Goal: Subscribe to service/newsletter

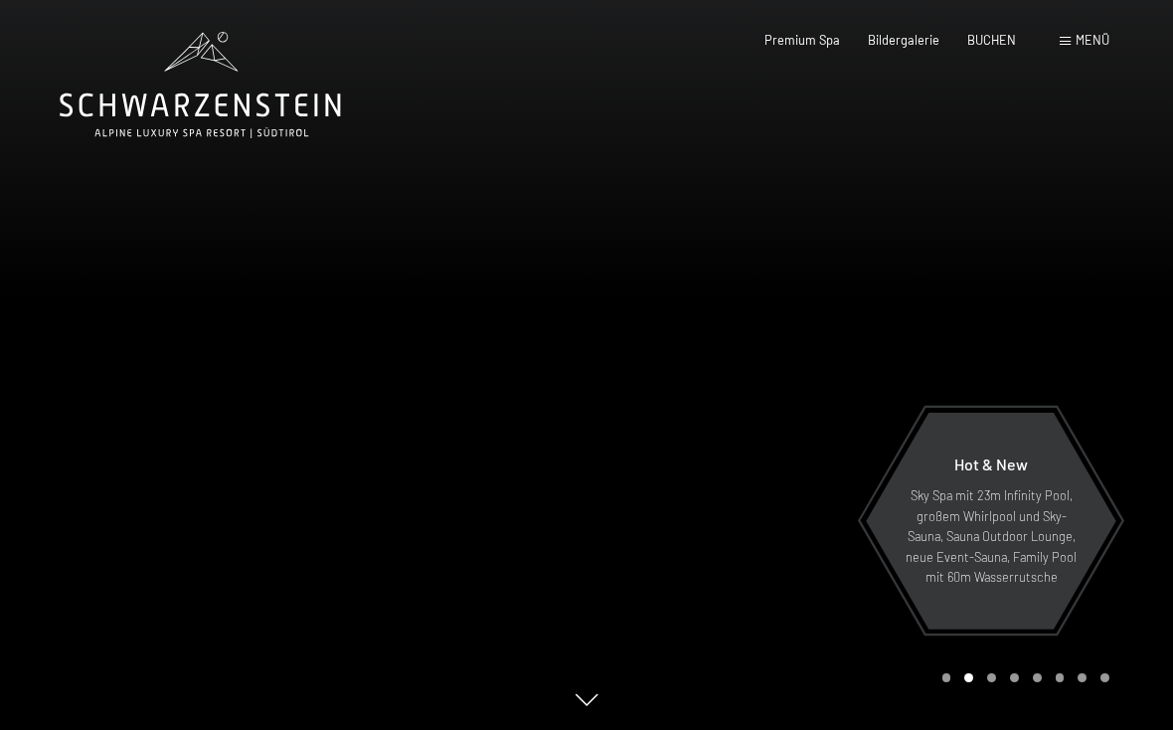
click at [906, 38] on span "Bildergalerie" at bounding box center [904, 40] width 72 height 16
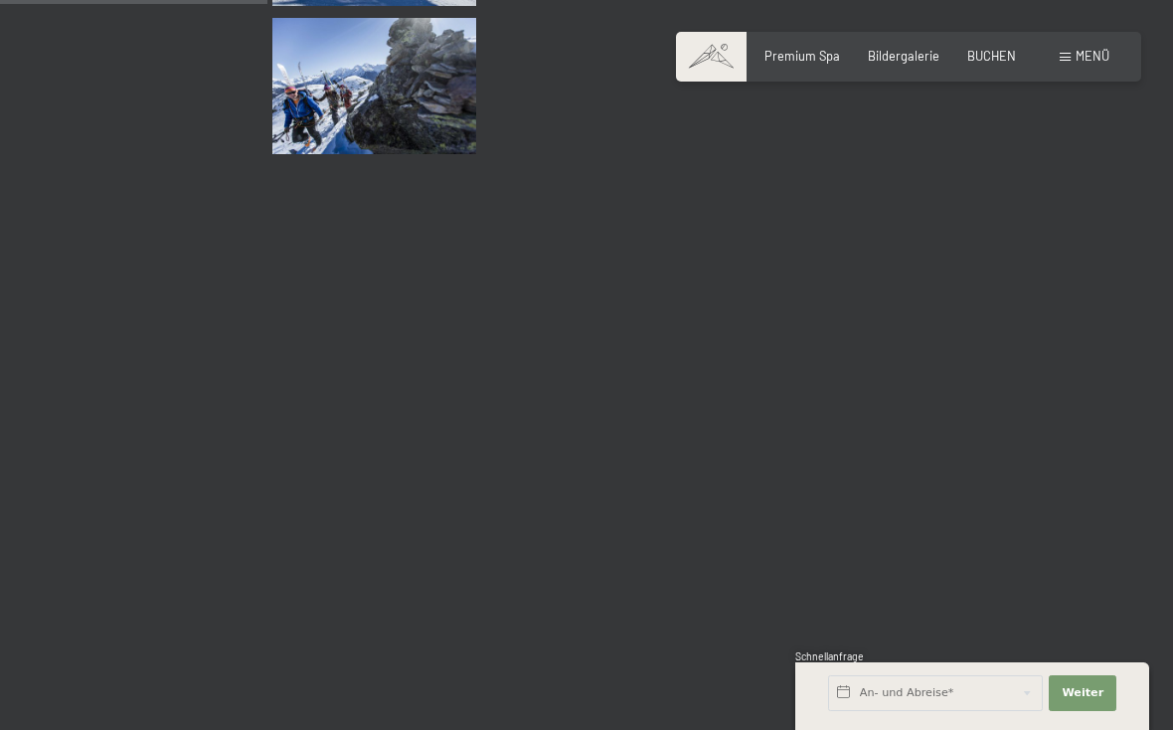
scroll to position [3779, 0]
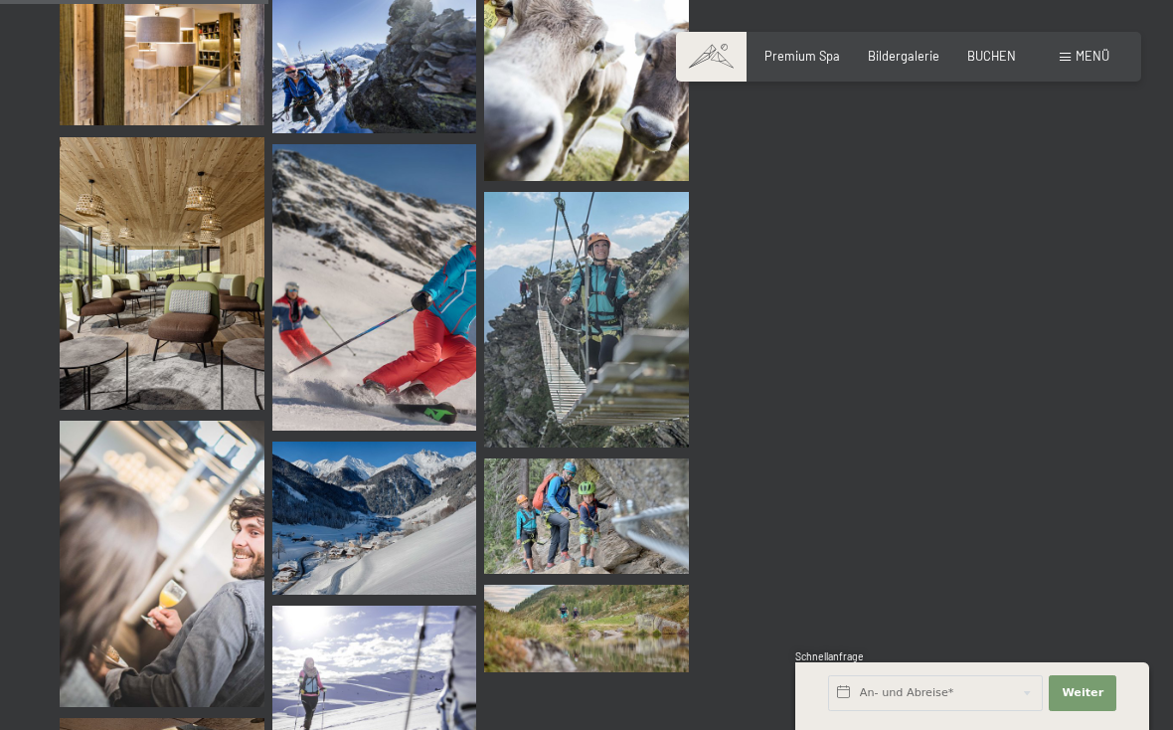
click at [1070, 59] on span at bounding box center [1065, 57] width 11 height 9
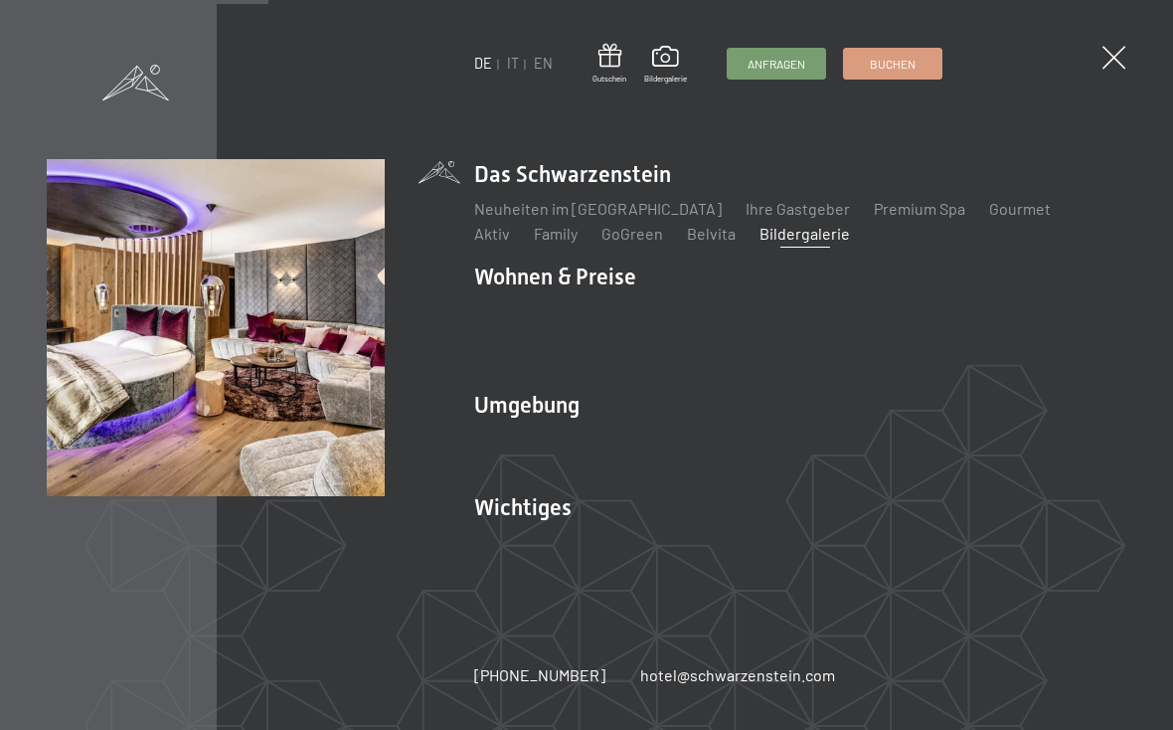
click at [682, 320] on link "Zimmer & Preise" at bounding box center [684, 310] width 115 height 19
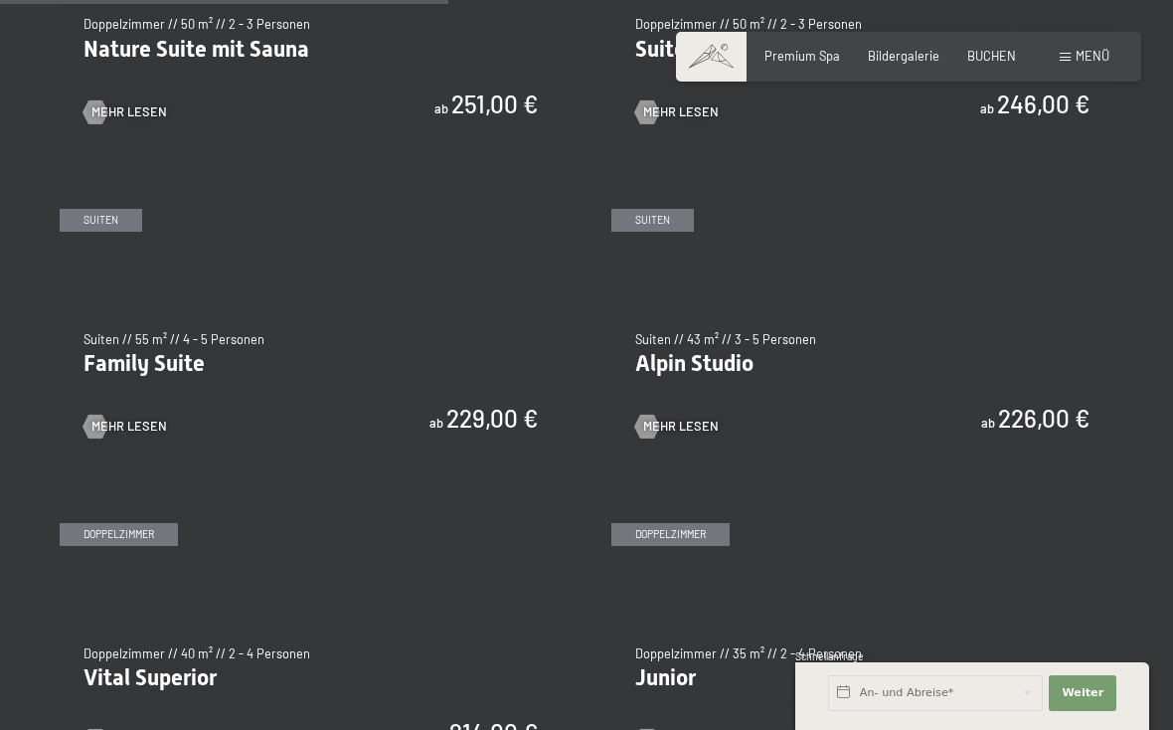
scroll to position [1826, 0]
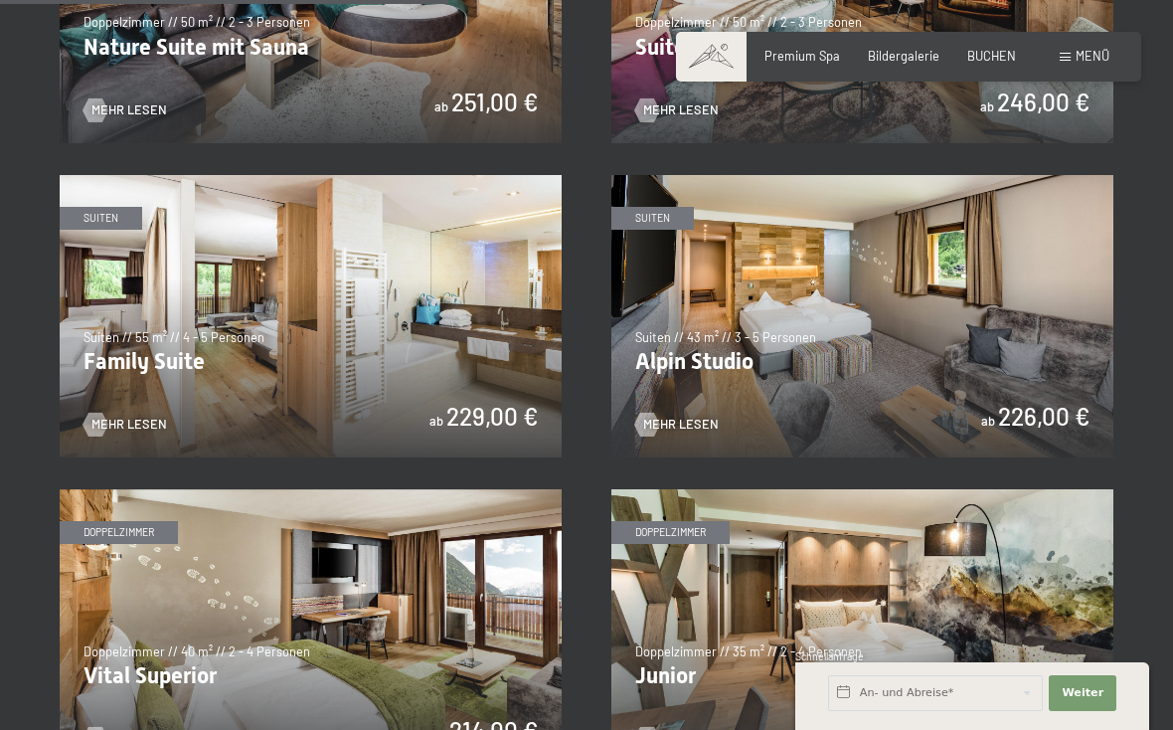
click at [1133, 526] on div "✓ alle Kategorien ✓ Suiten ✓ Doppelzimmer ✓ Einzelzimmer alle Kategorien alle K…" at bounding box center [586, 270] width 1173 height 2259
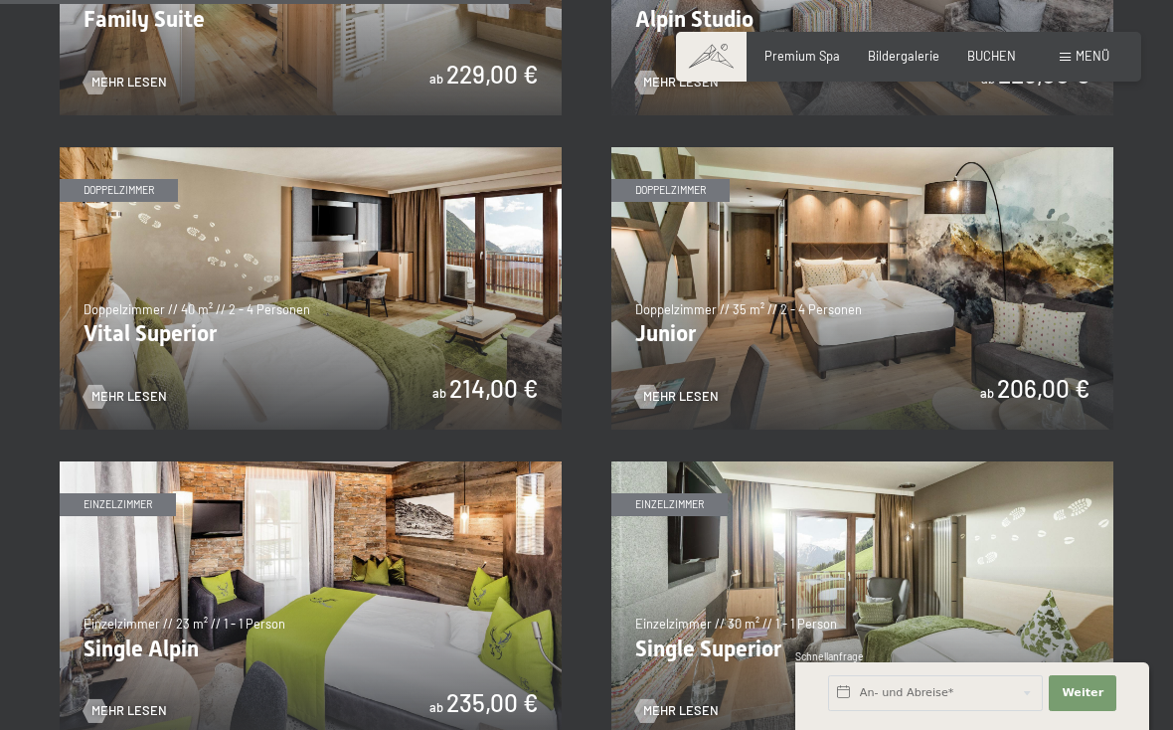
scroll to position [2166, 0]
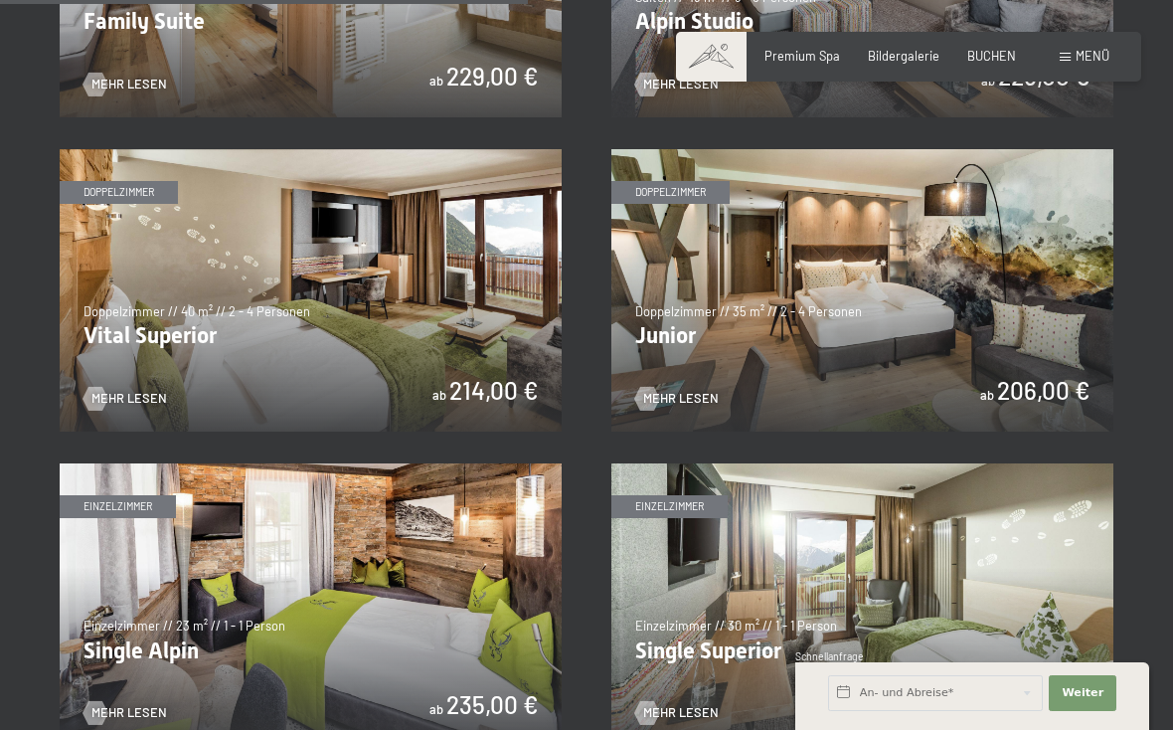
click at [230, 313] on img at bounding box center [311, 290] width 502 height 282
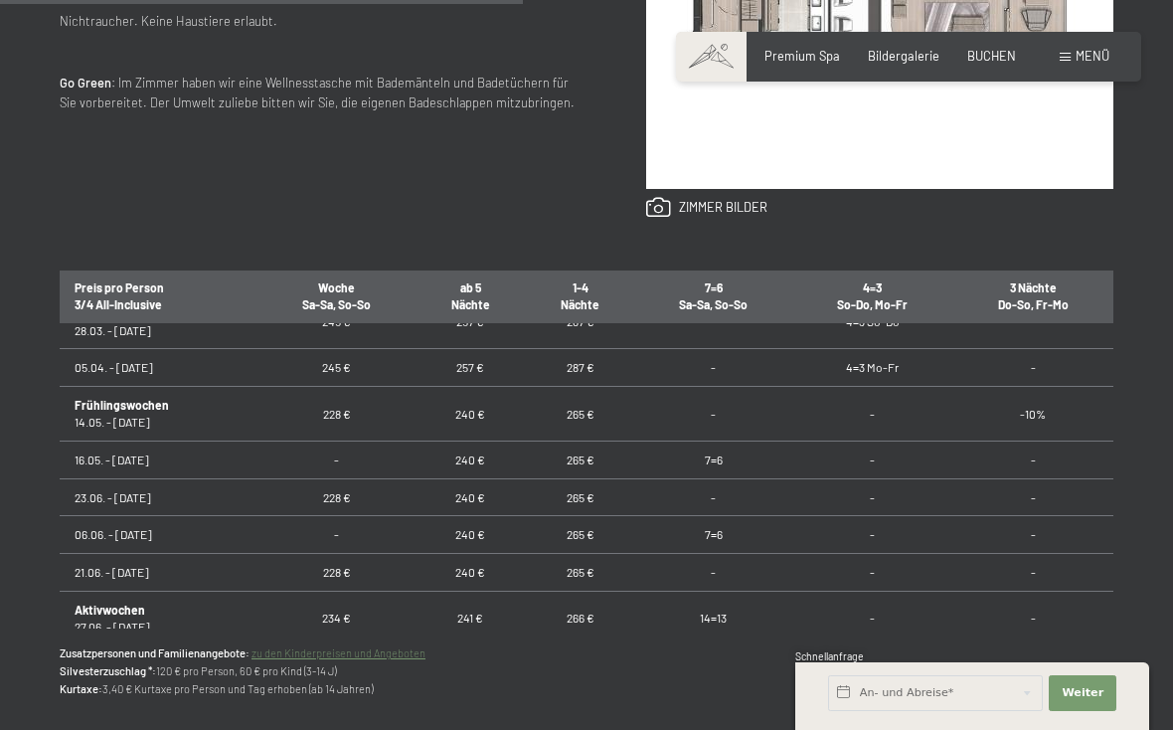
scroll to position [986, 0]
click at [725, 479] on td "-" at bounding box center [713, 498] width 157 height 38
click at [11, 475] on div "Anfragen Buchen Doppelzimmer // 40 m² // 2 - 4 Personen Vital Superior ab 214,0…" at bounding box center [586, 208] width 1173 height 1106
click at [3, 527] on div "Anfragen Buchen Doppelzimmer // 40 m² // 2 - 4 Personen Vital Superior ab 214,0…" at bounding box center [586, 208] width 1173 height 1106
click at [0, 539] on div "Anfragen Buchen Doppelzimmer // 40 m² // 2 - 4 Personen Vital Superior ab 214,0…" at bounding box center [586, 208] width 1173 height 1106
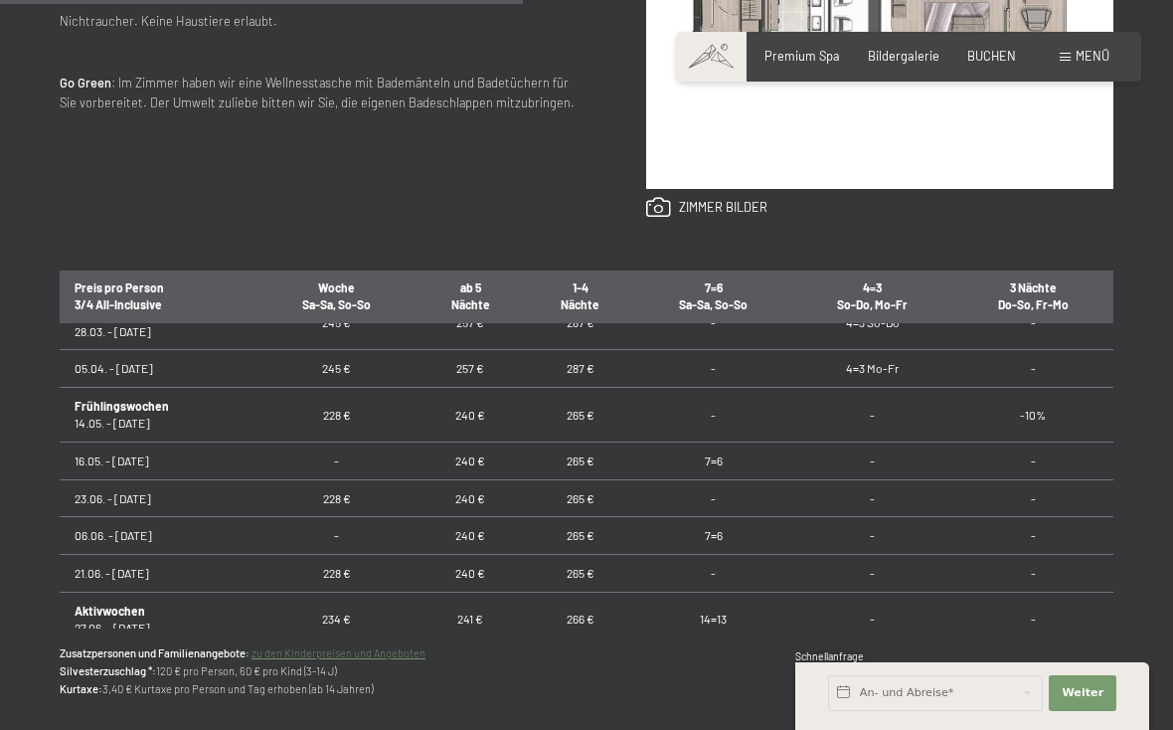
click at [0, 503] on div "Anfragen Buchen Doppelzimmer // 40 m² // 2 - 4 Personen Vital Superior ab 214,0…" at bounding box center [586, 208] width 1173 height 1106
click at [11, 450] on div "Anfragen Buchen Doppelzimmer // 40 m² // 2 - 4 Personen Vital Superior ab 214,0…" at bounding box center [586, 208] width 1173 height 1106
click at [24, 491] on div "Anfragen Buchen Doppelzimmer // 40 m² // 2 - 4 Personen Vital Superior ab 214,0…" at bounding box center [586, 208] width 1173 height 1106
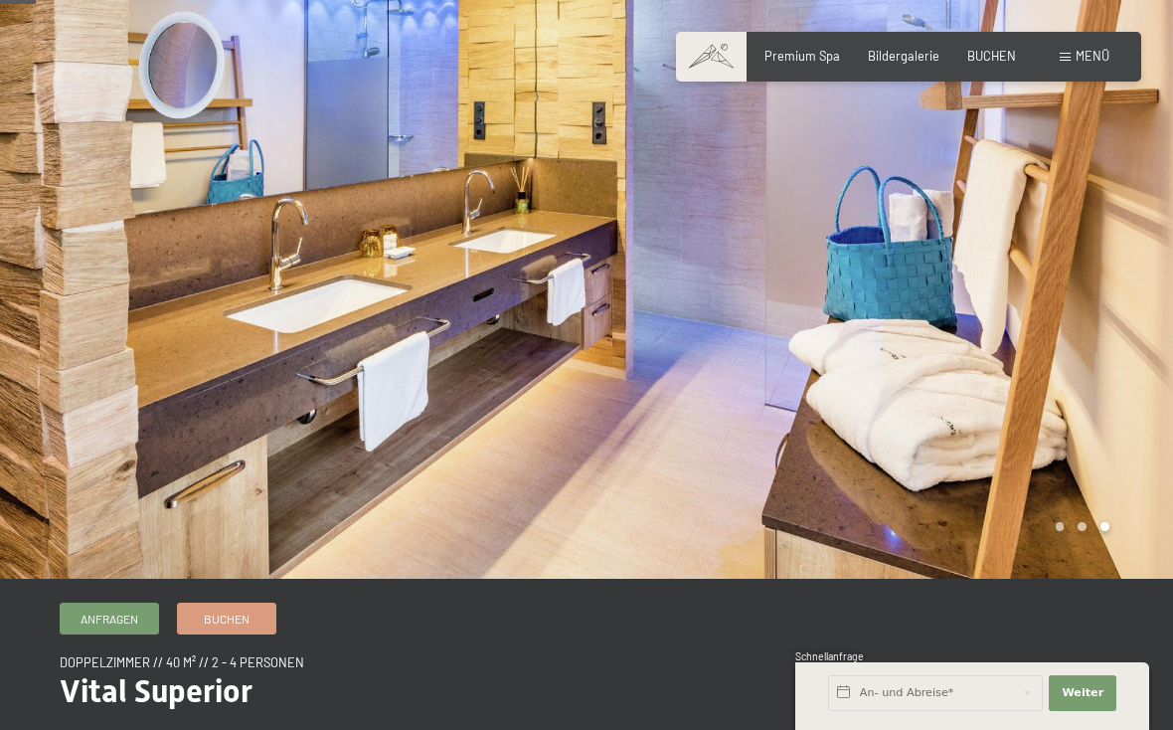
scroll to position [71, 0]
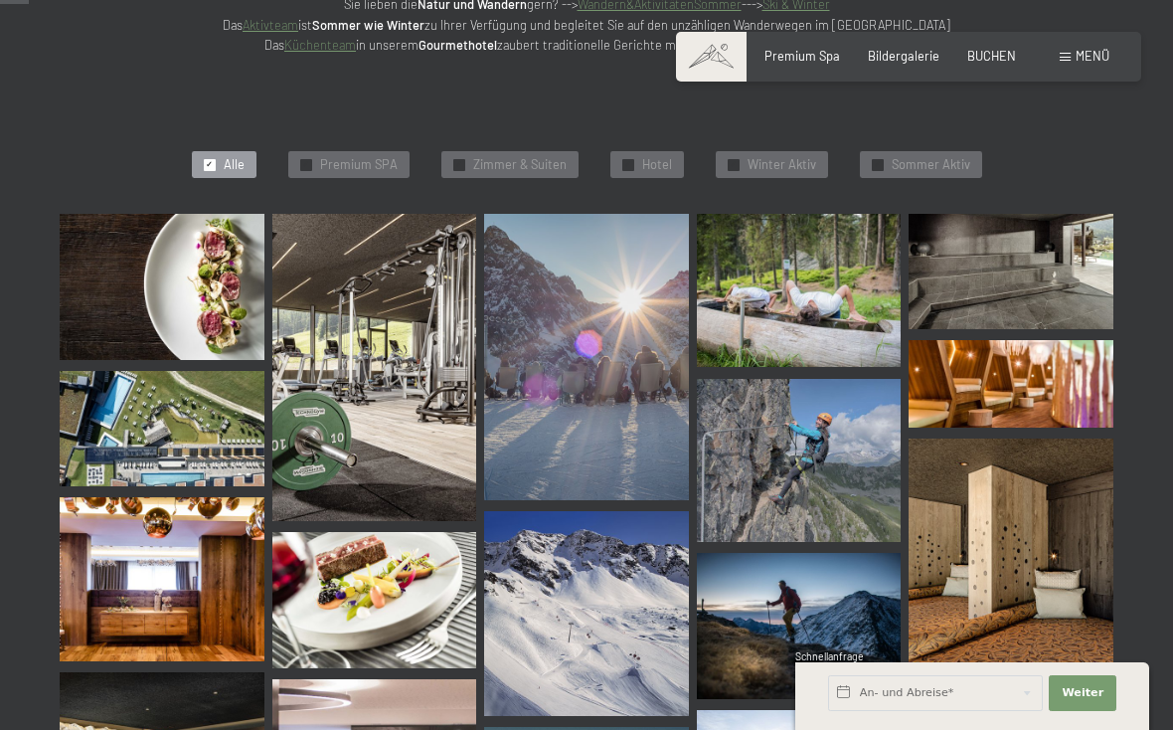
scroll to position [389, 0]
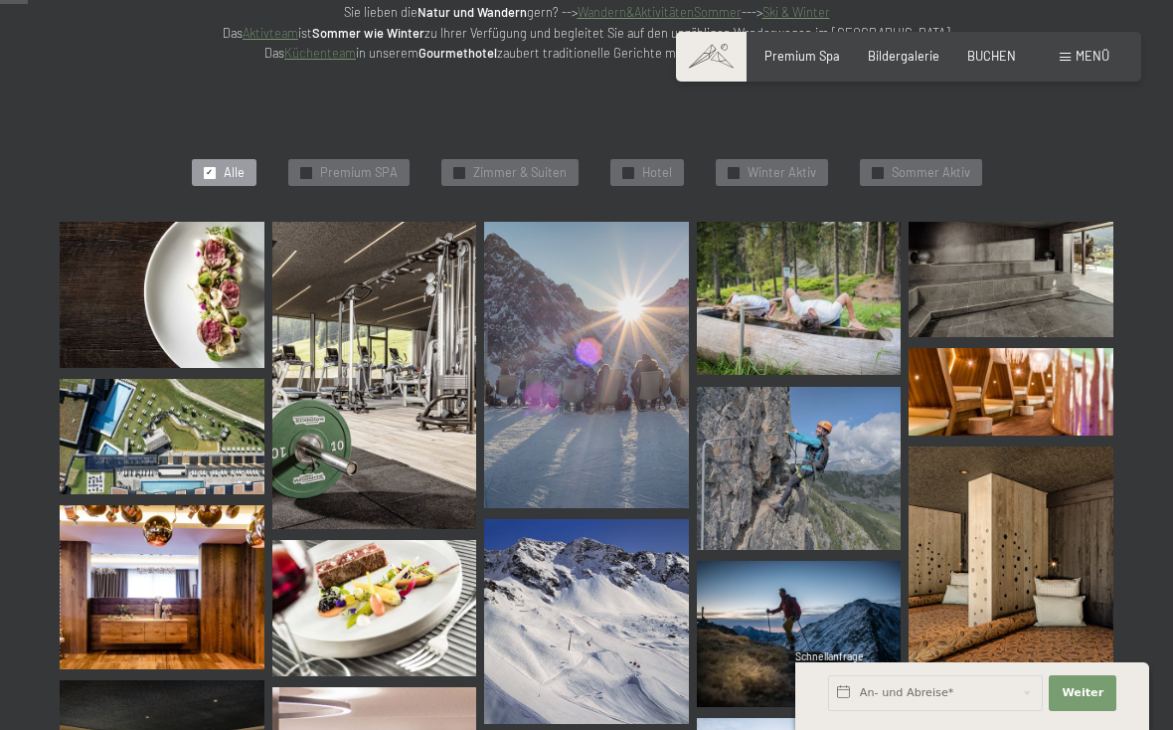
click at [1080, 54] on span "Menü" at bounding box center [1093, 56] width 34 height 16
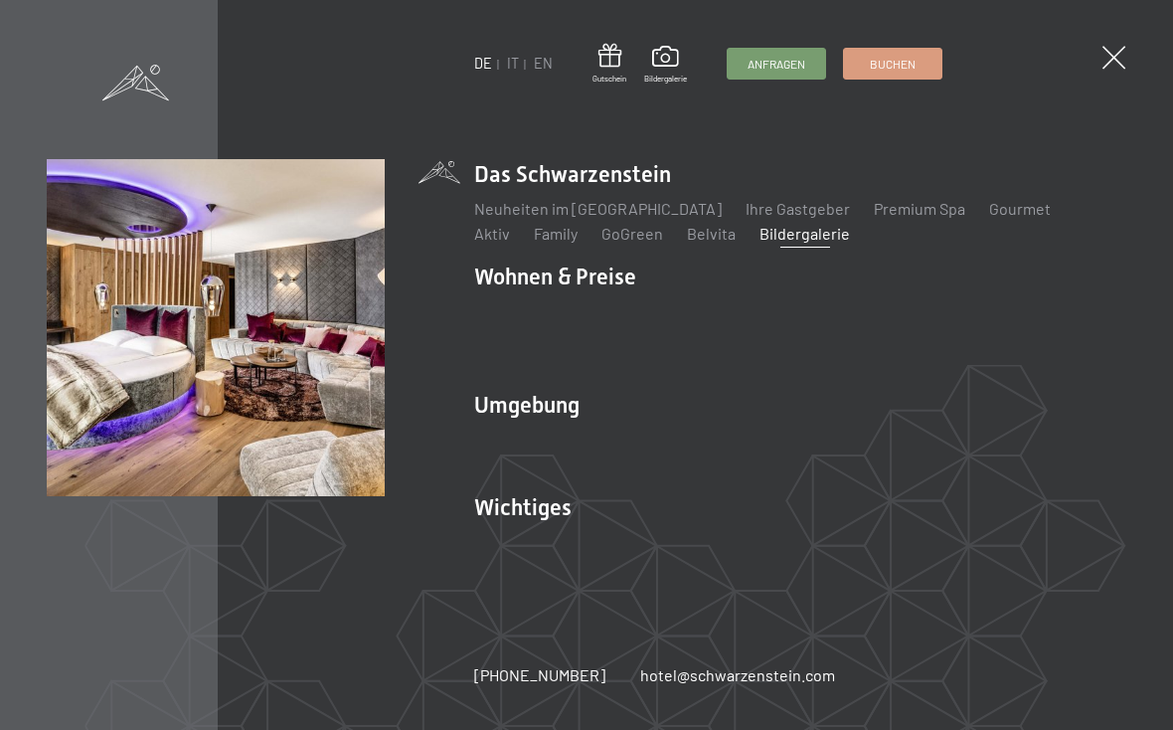
click at [681, 320] on link "Zimmer & Preise" at bounding box center [684, 310] width 115 height 19
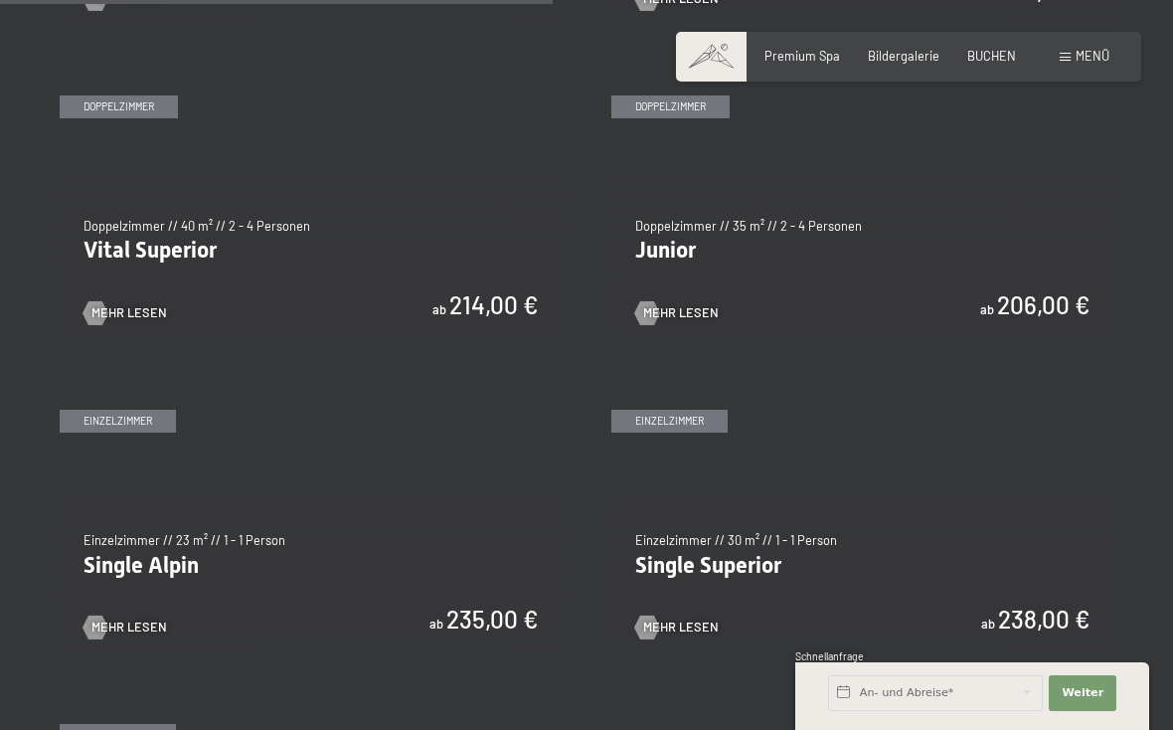
scroll to position [2253, 0]
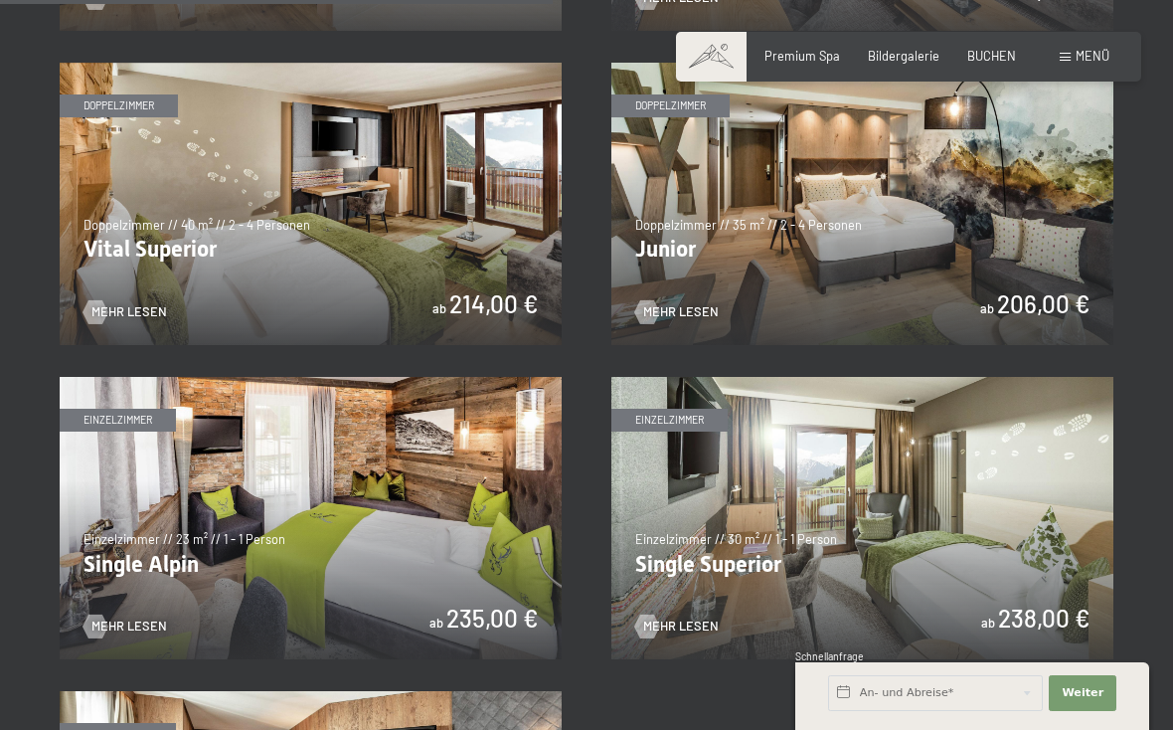
click at [702, 303] on span "Mehr Lesen" at bounding box center [681, 312] width 76 height 18
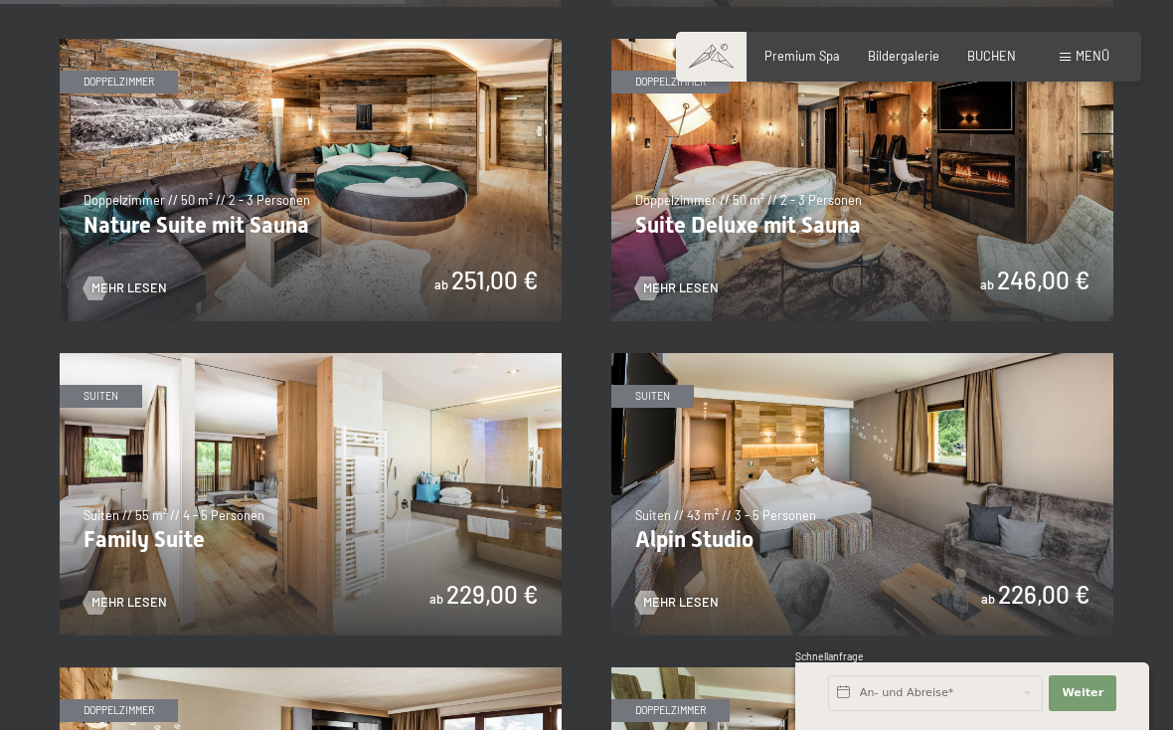
scroll to position [1650, 0]
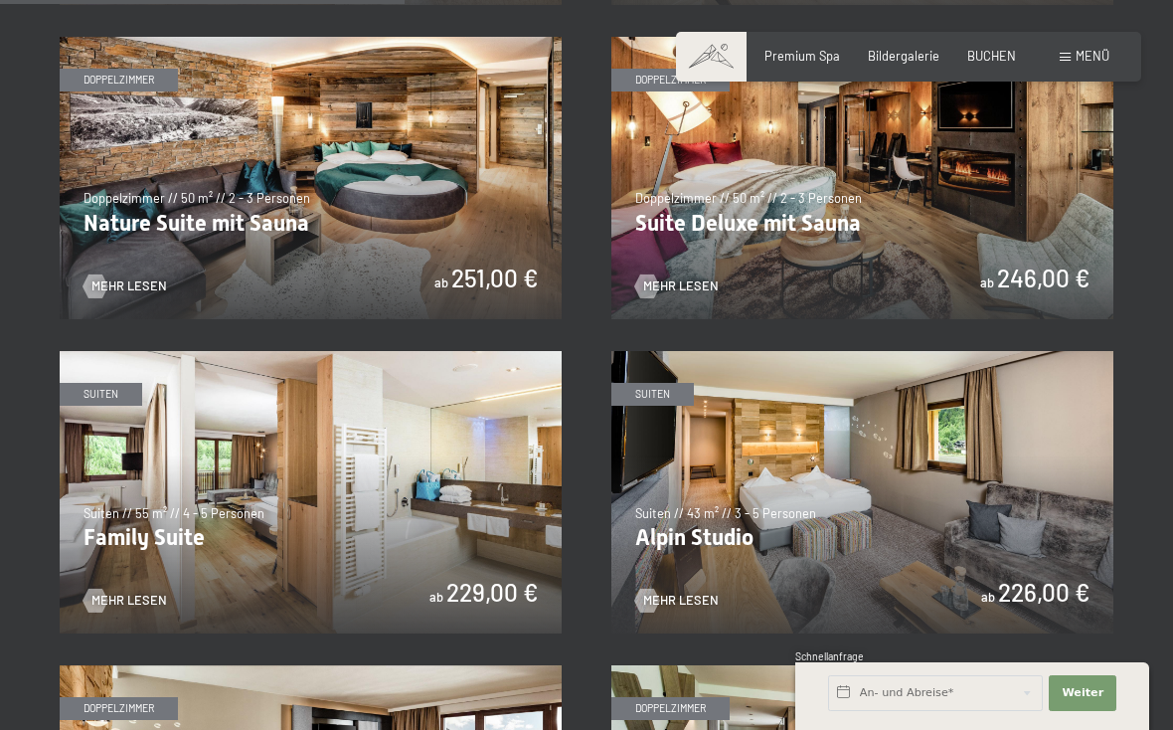
click at [257, 264] on img at bounding box center [311, 178] width 502 height 282
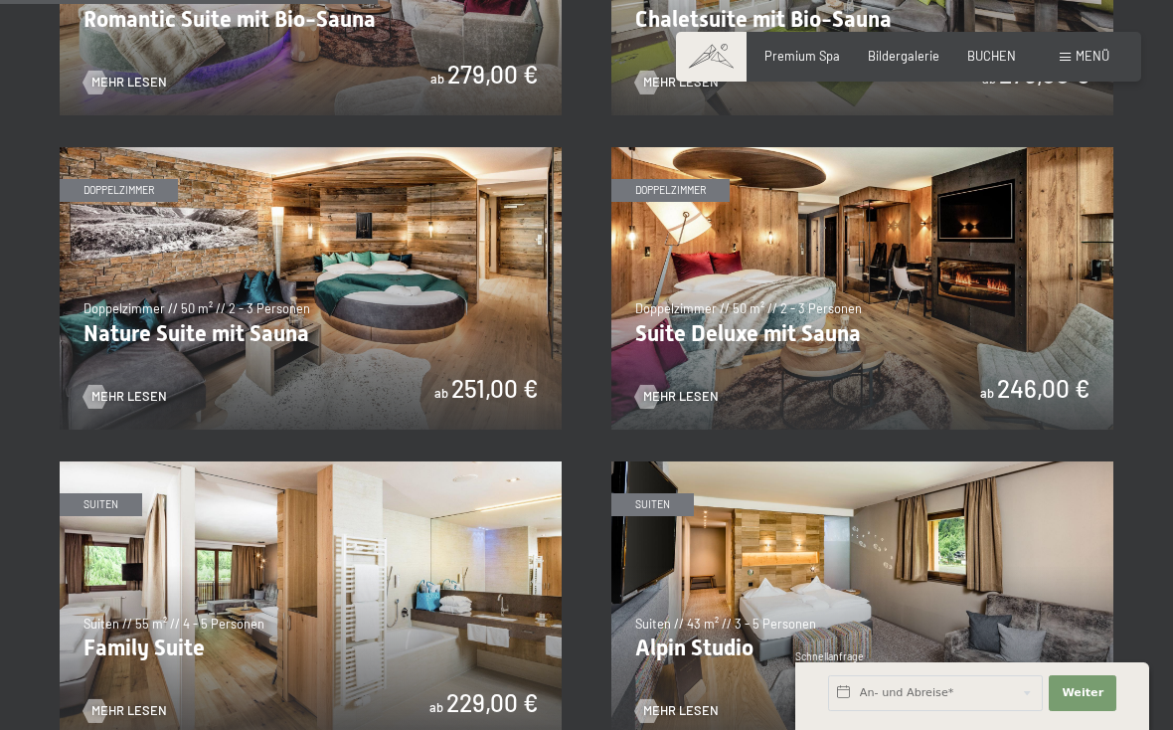
scroll to position [1526, 0]
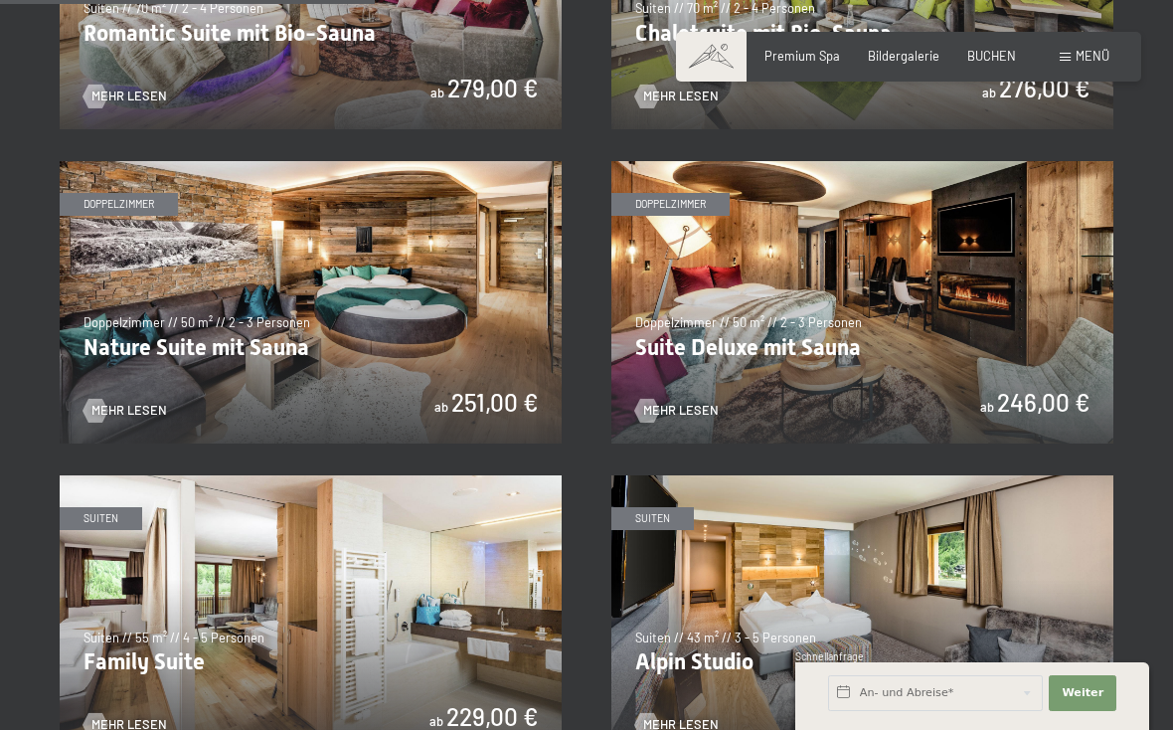
click at [818, 335] on img at bounding box center [862, 302] width 502 height 282
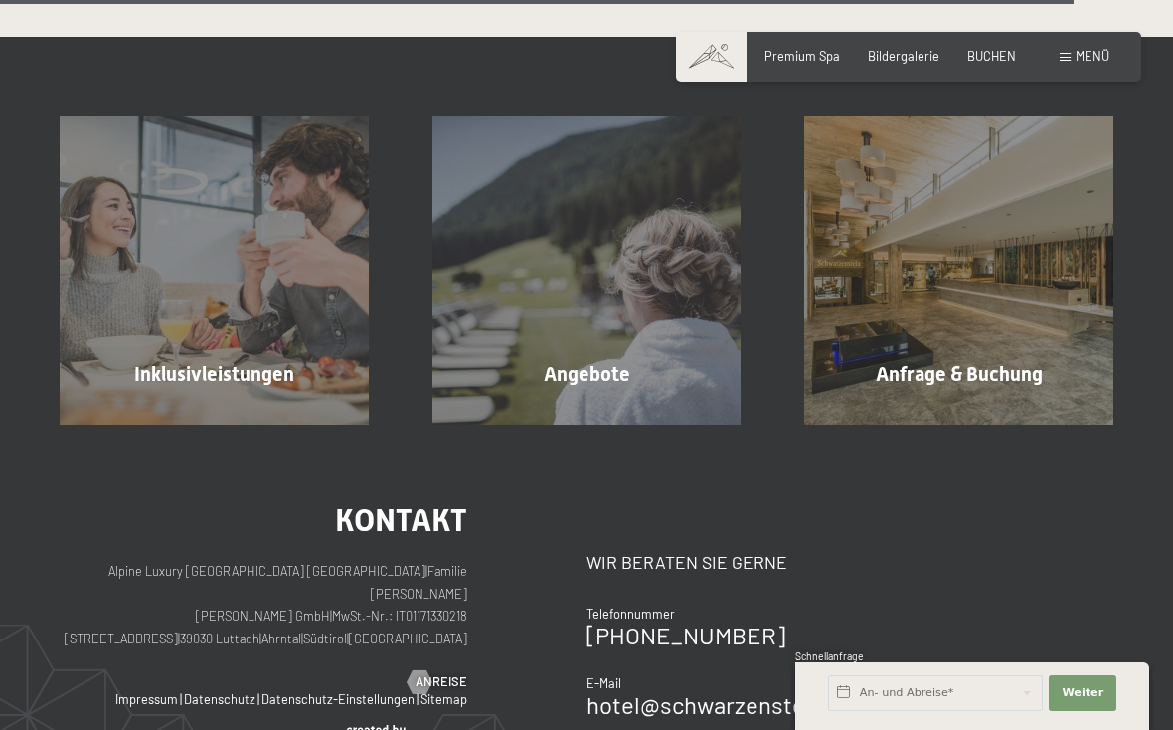
scroll to position [4461, 0]
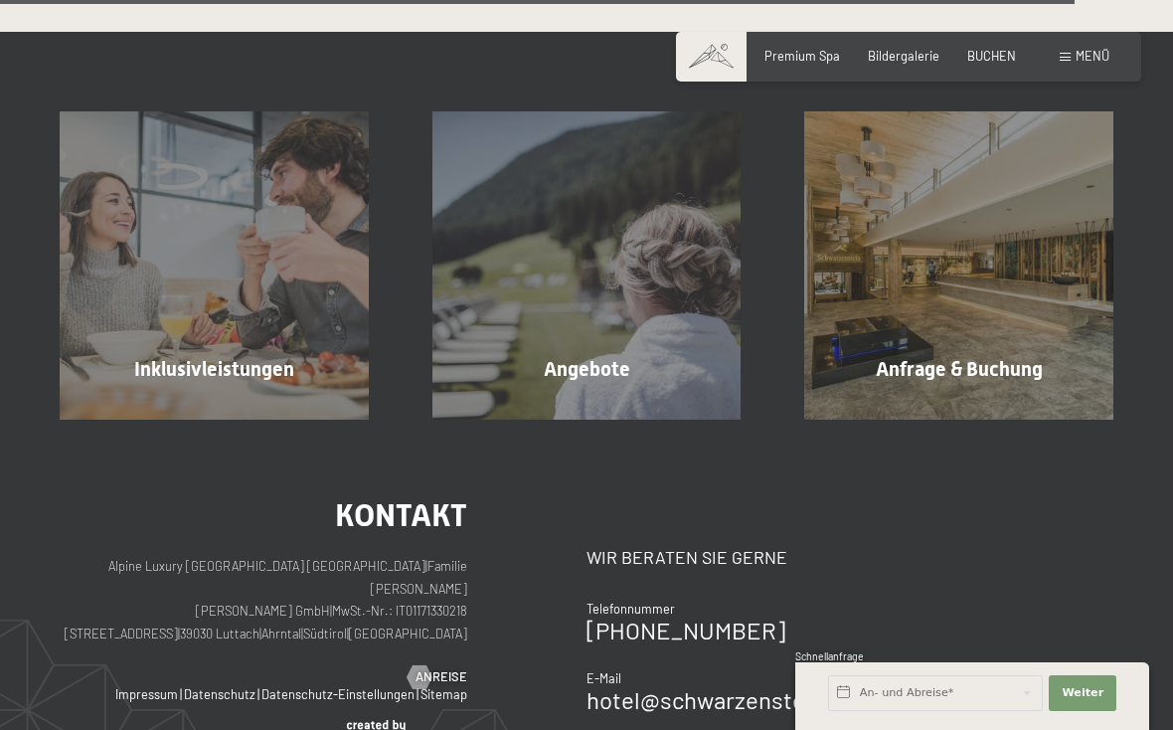
click at [583, 361] on div "Angebote Mehr erfahren" at bounding box center [587, 265] width 373 height 309
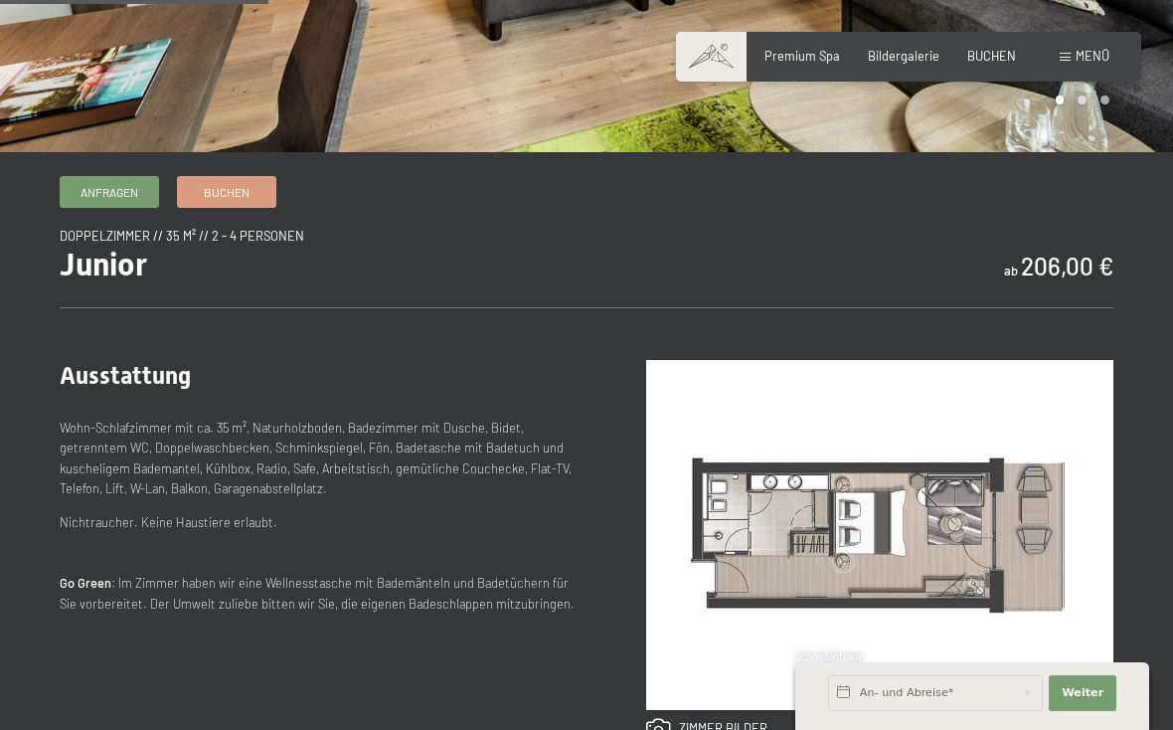
scroll to position [455, 0]
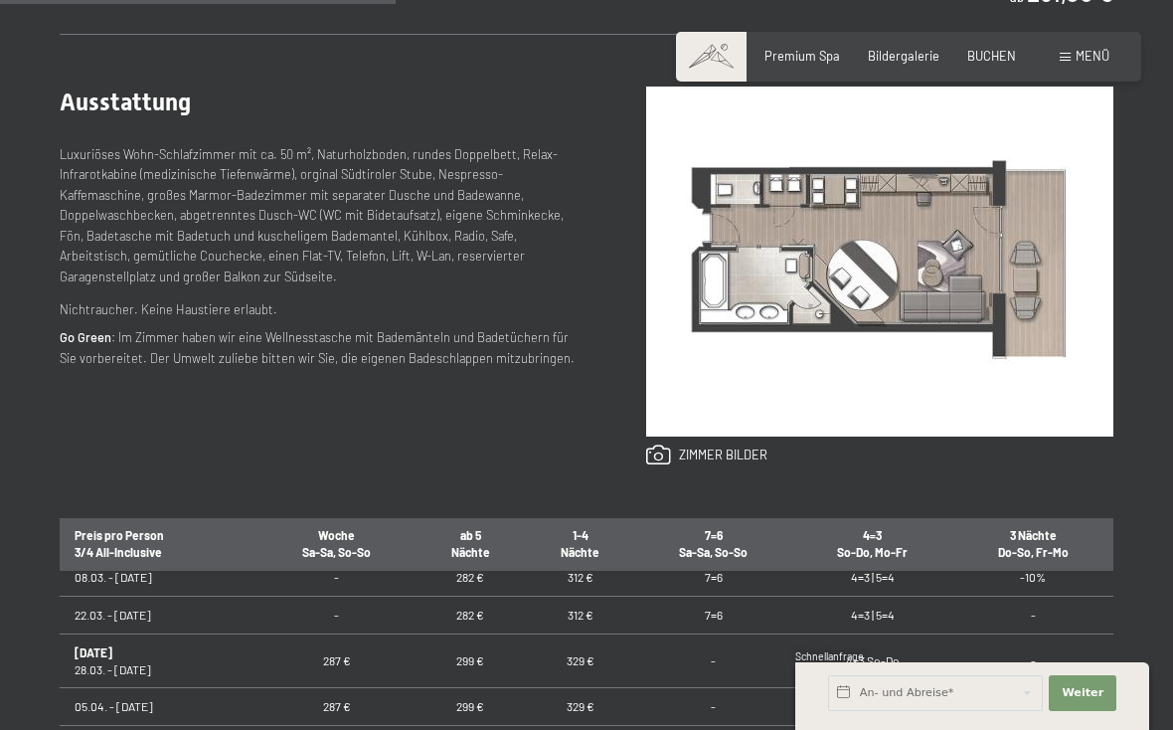
scroll to position [755, 0]
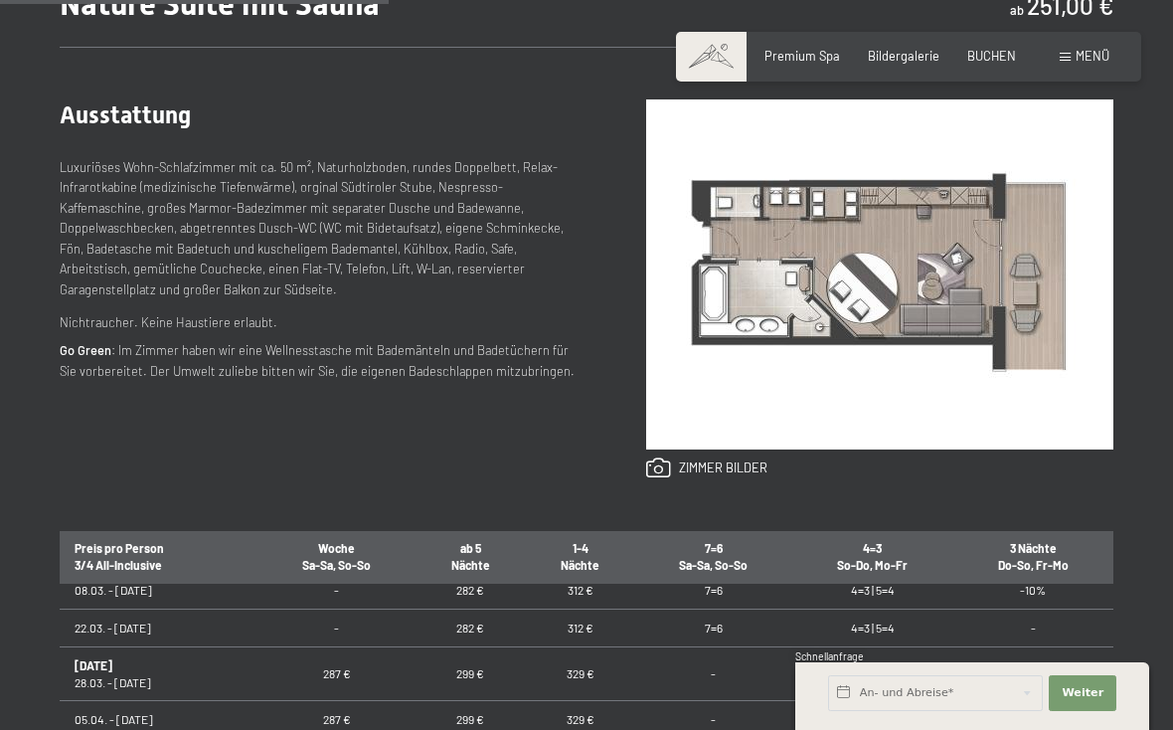
click at [726, 464] on link at bounding box center [706, 468] width 121 height 22
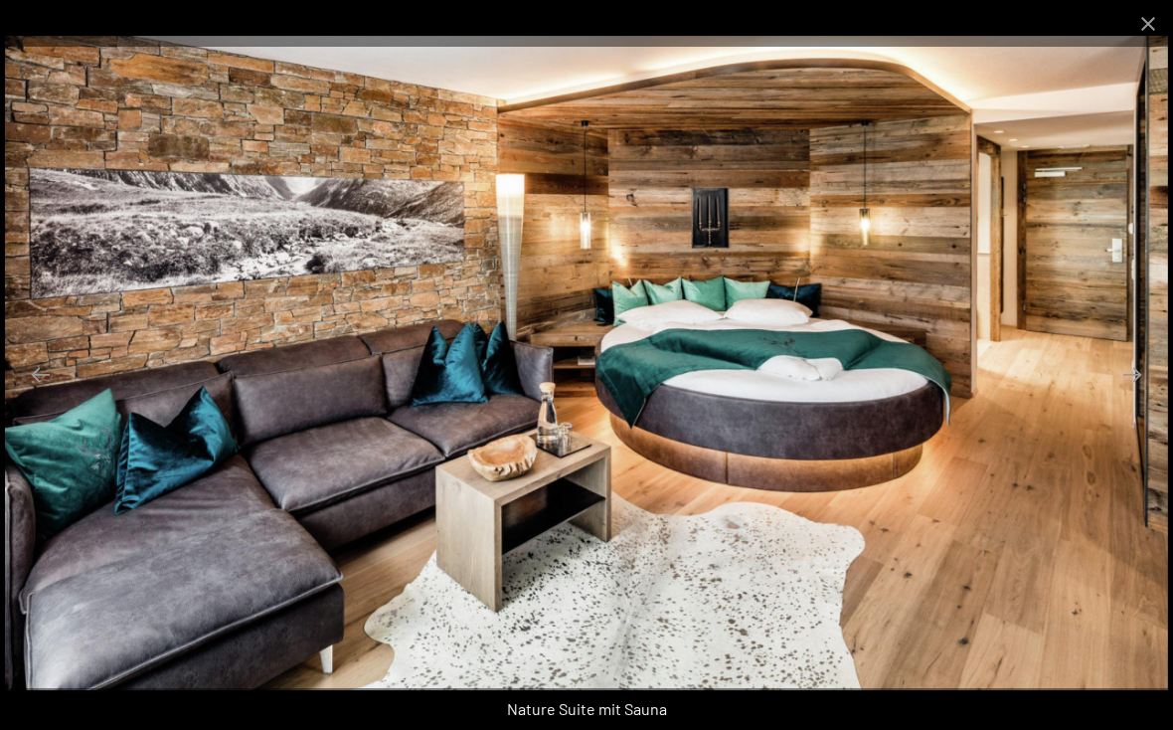
click at [1135, 377] on button "Next slide" at bounding box center [1132, 374] width 42 height 39
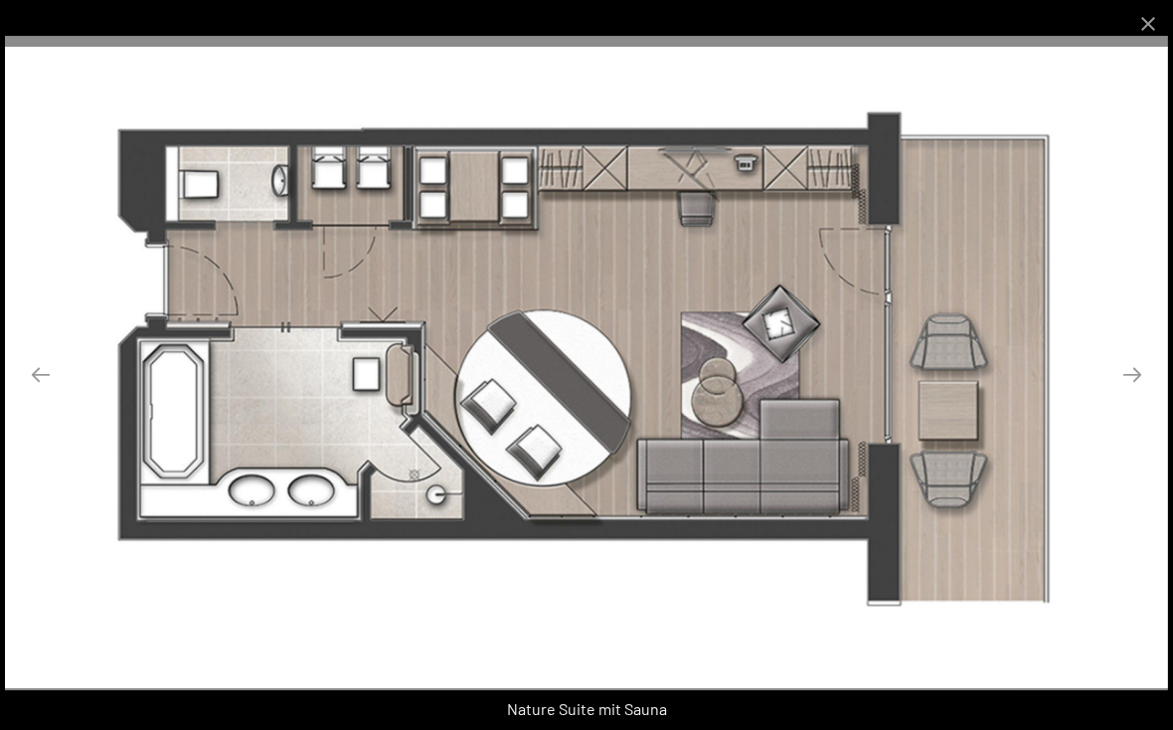
click at [1147, 22] on button "Close gallery" at bounding box center [1148, 23] width 50 height 47
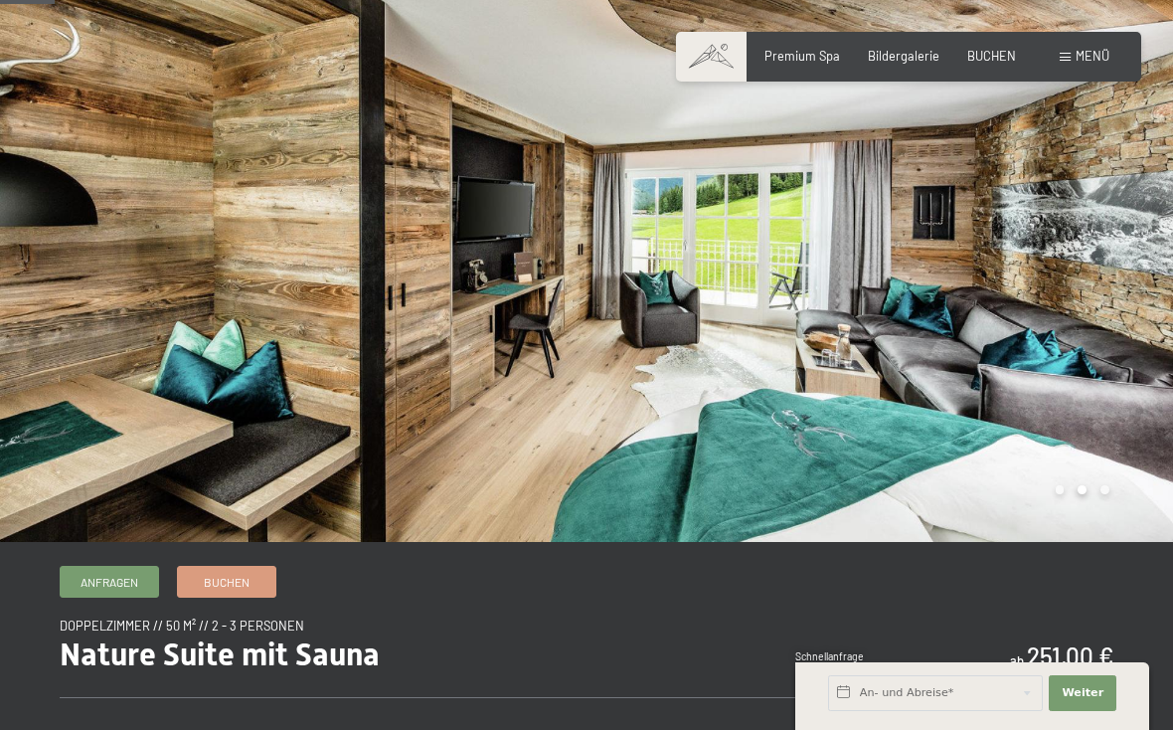
scroll to position [78, 0]
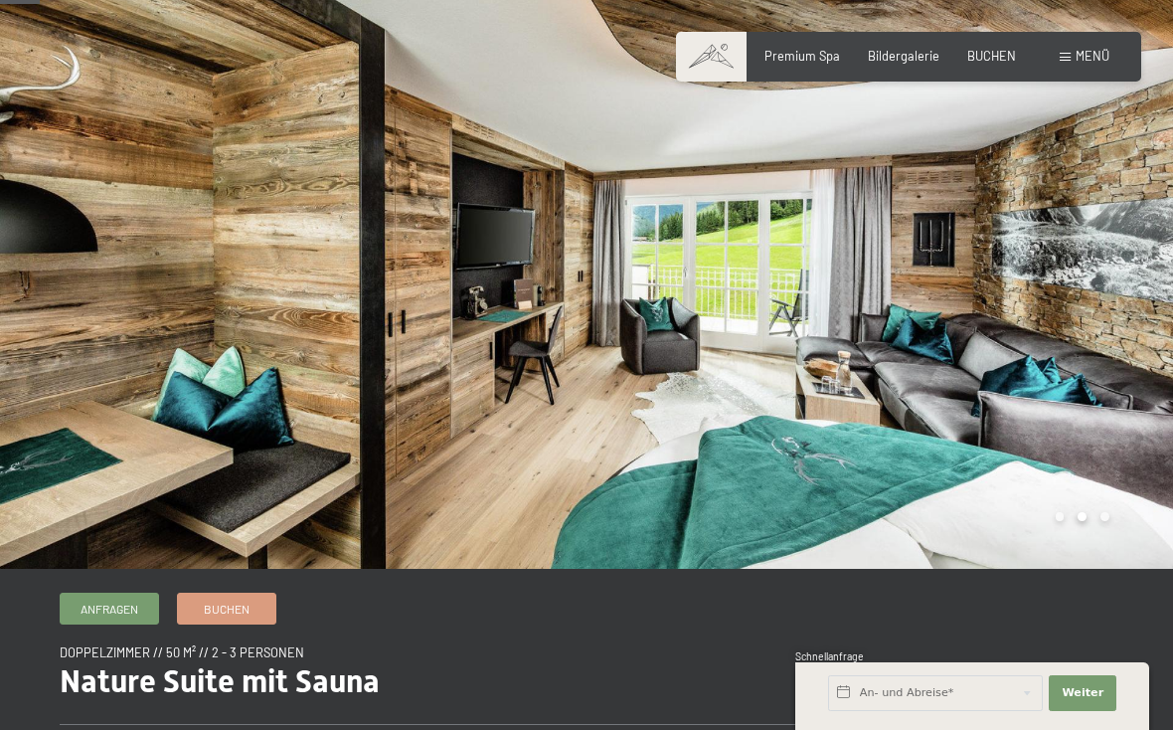
click at [1149, 284] on div at bounding box center [880, 245] width 587 height 646
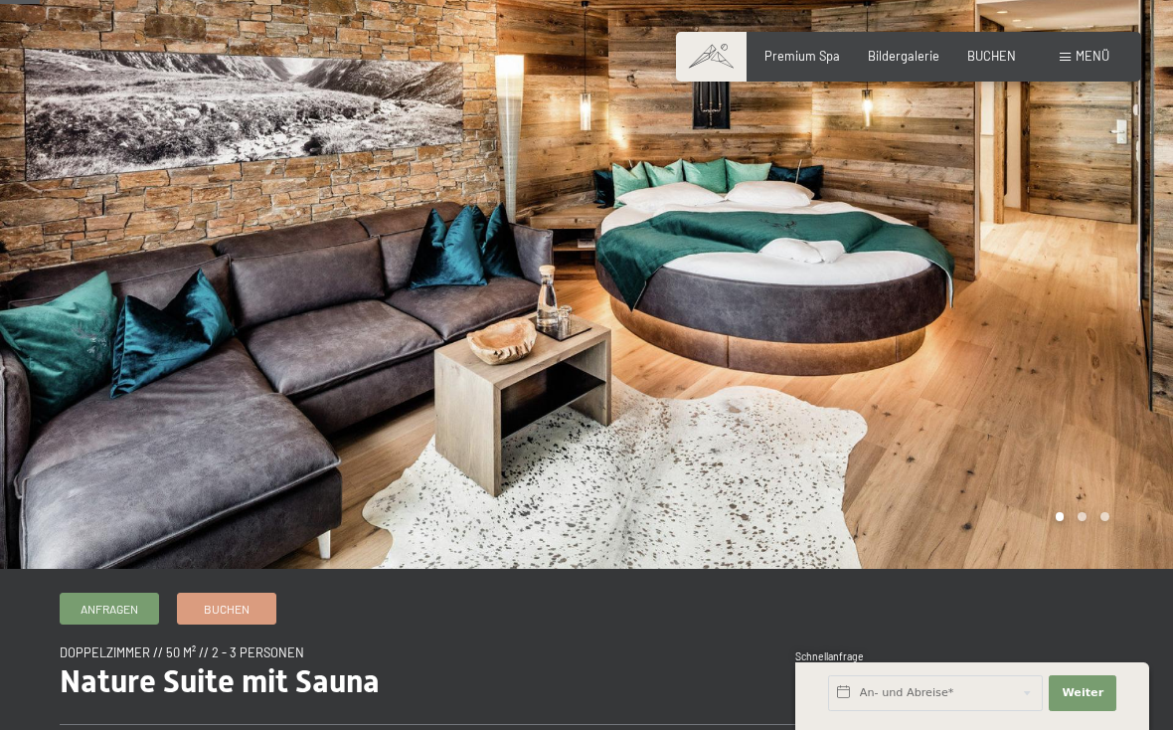
click at [1145, 266] on div at bounding box center [880, 245] width 587 height 646
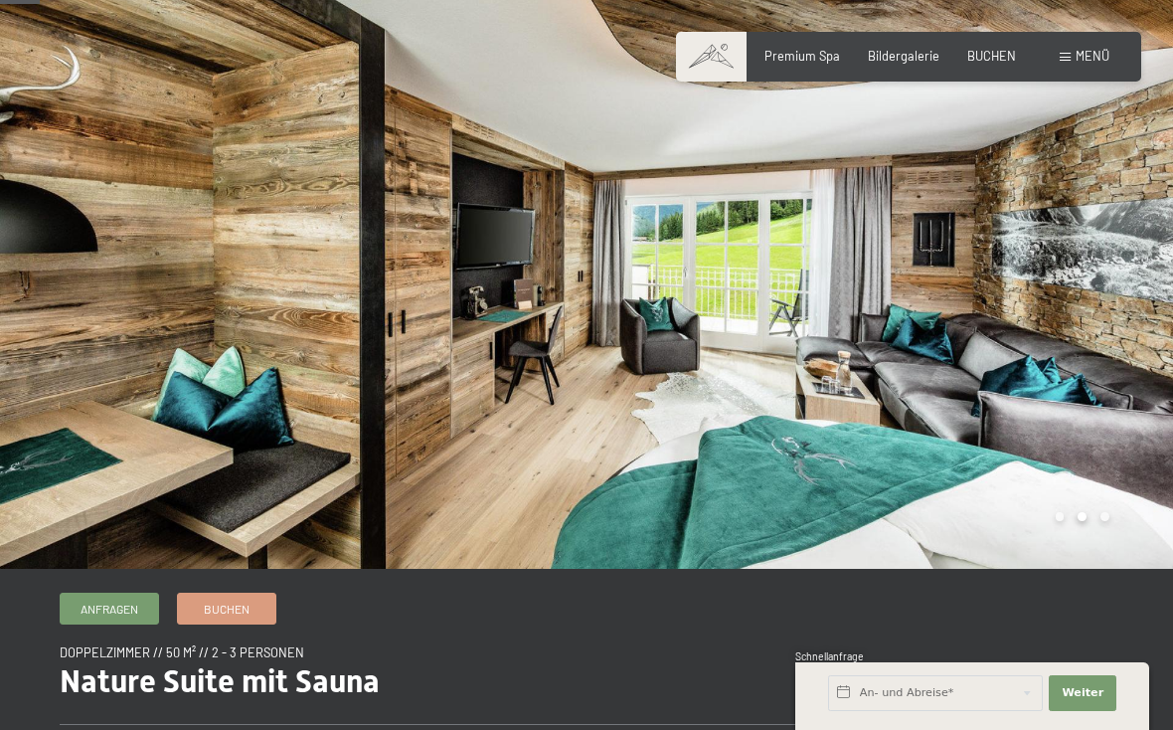
click at [1142, 271] on div at bounding box center [880, 245] width 587 height 646
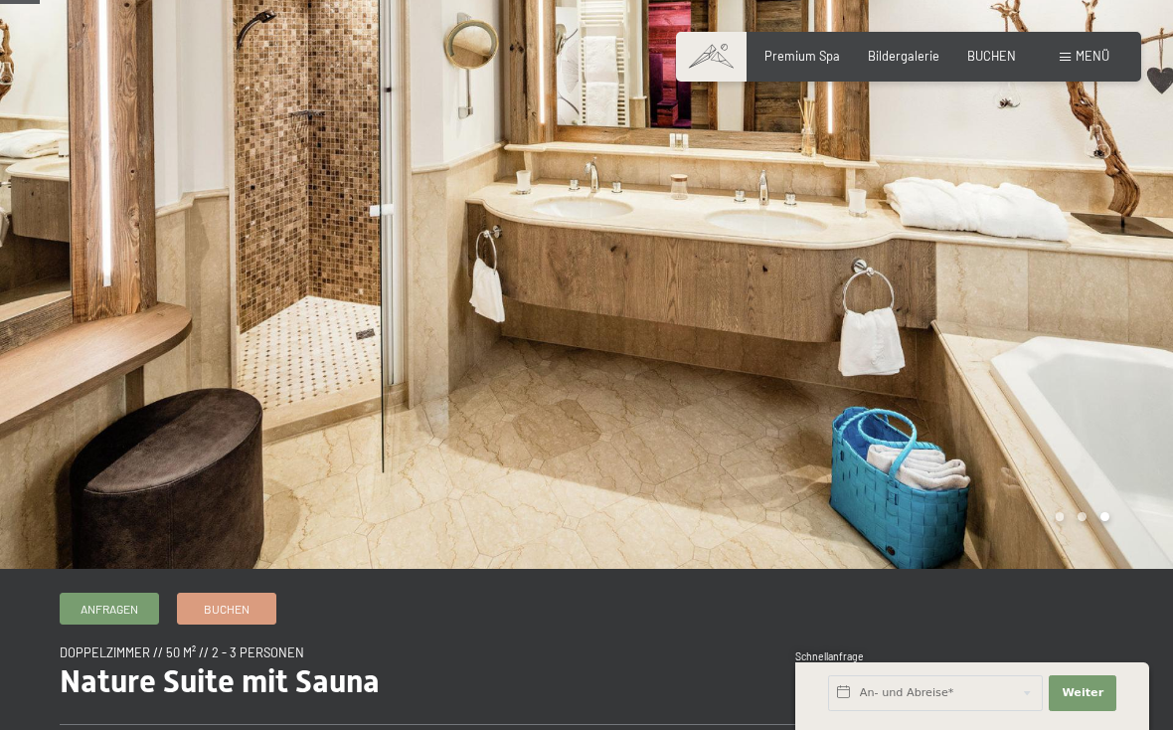
click at [1153, 265] on div at bounding box center [880, 245] width 587 height 646
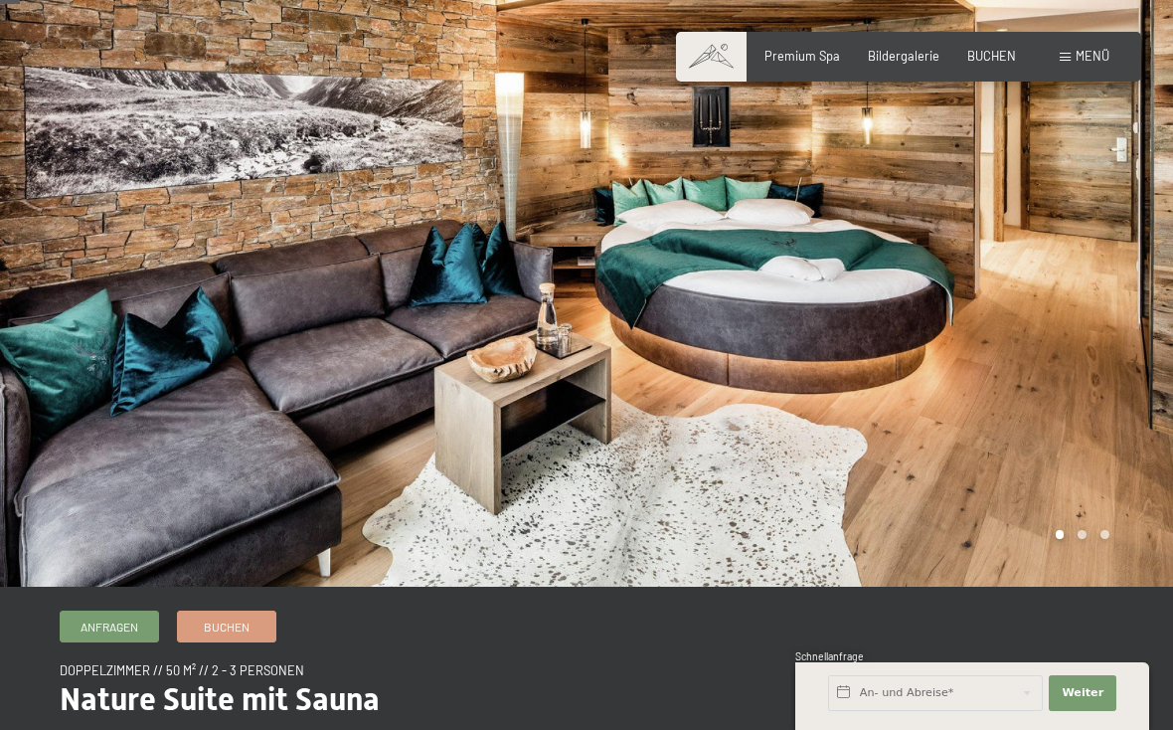
scroll to position [0, 0]
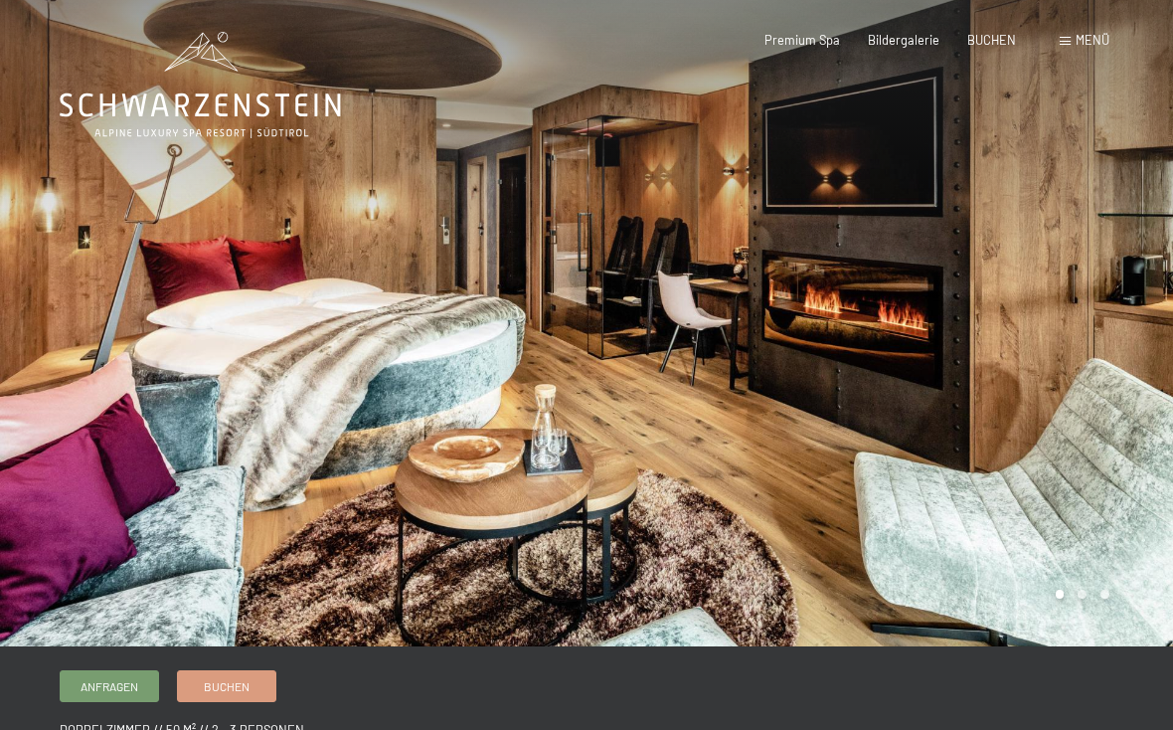
click at [1103, 399] on div at bounding box center [880, 323] width 587 height 646
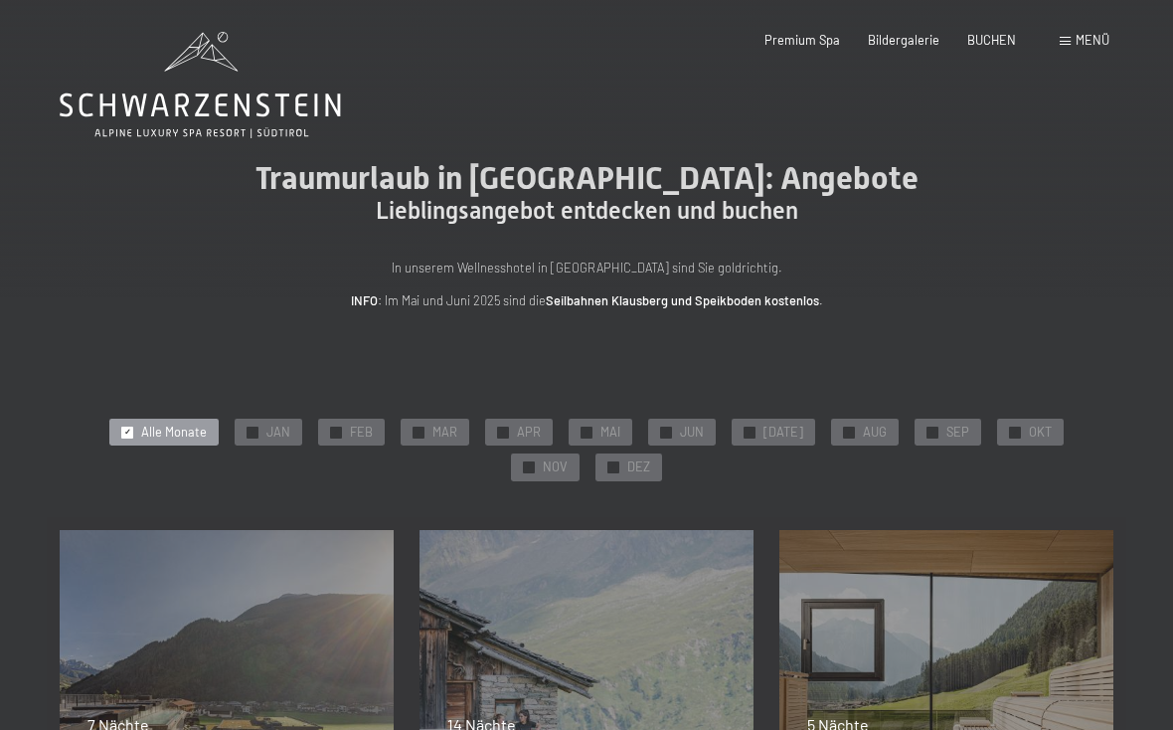
click at [648, 430] on div "✓ JUN" at bounding box center [682, 433] width 68 height 28
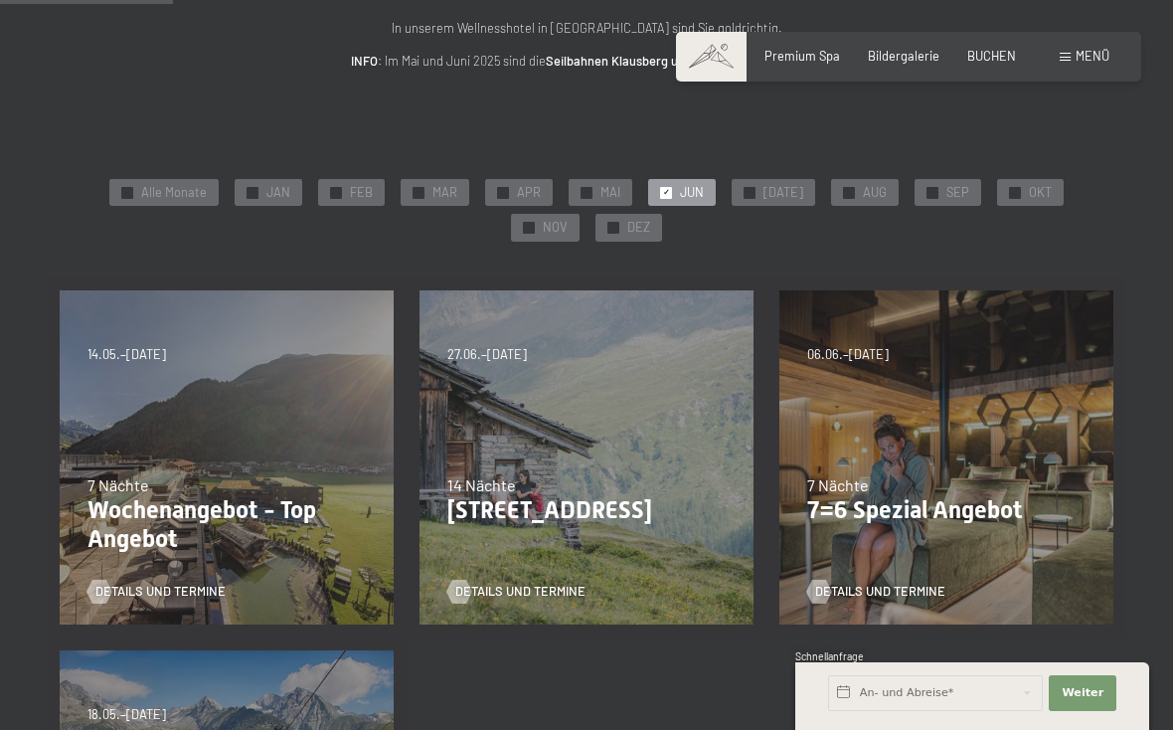
scroll to position [243, 0]
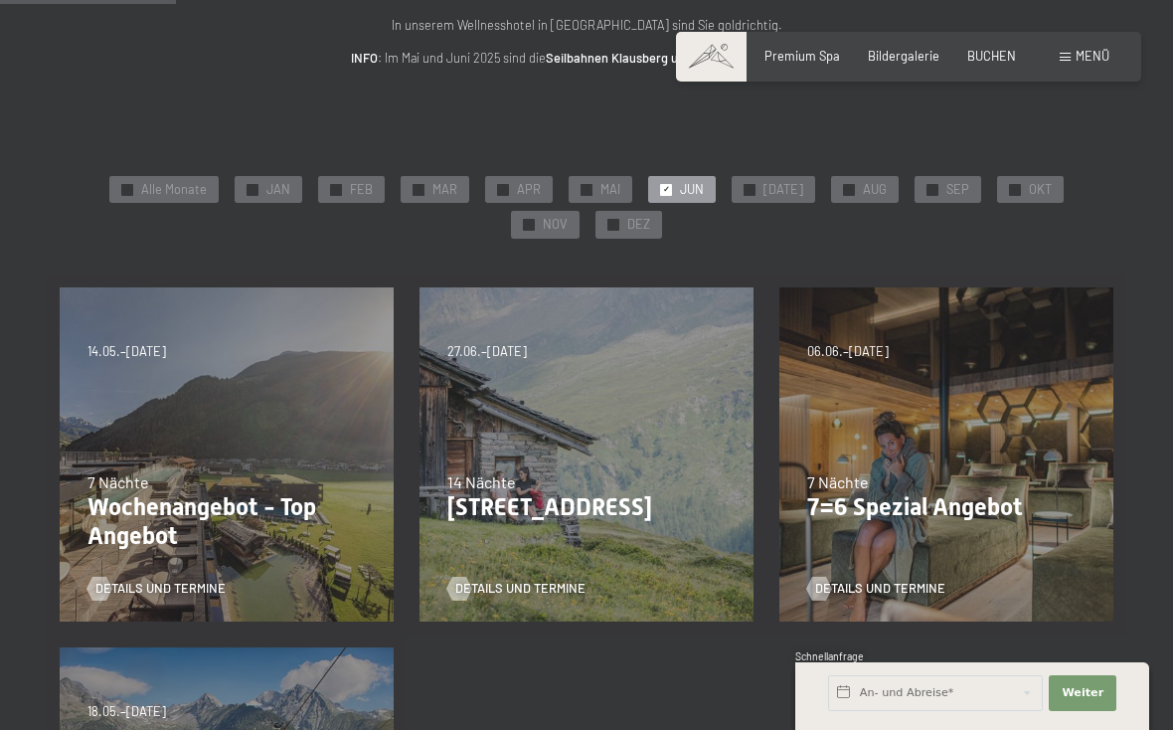
click at [170, 571] on div "Details und Termine" at bounding box center [220, 577] width 266 height 42
click at [175, 580] on span "Details und Termine" at bounding box center [160, 589] width 130 height 18
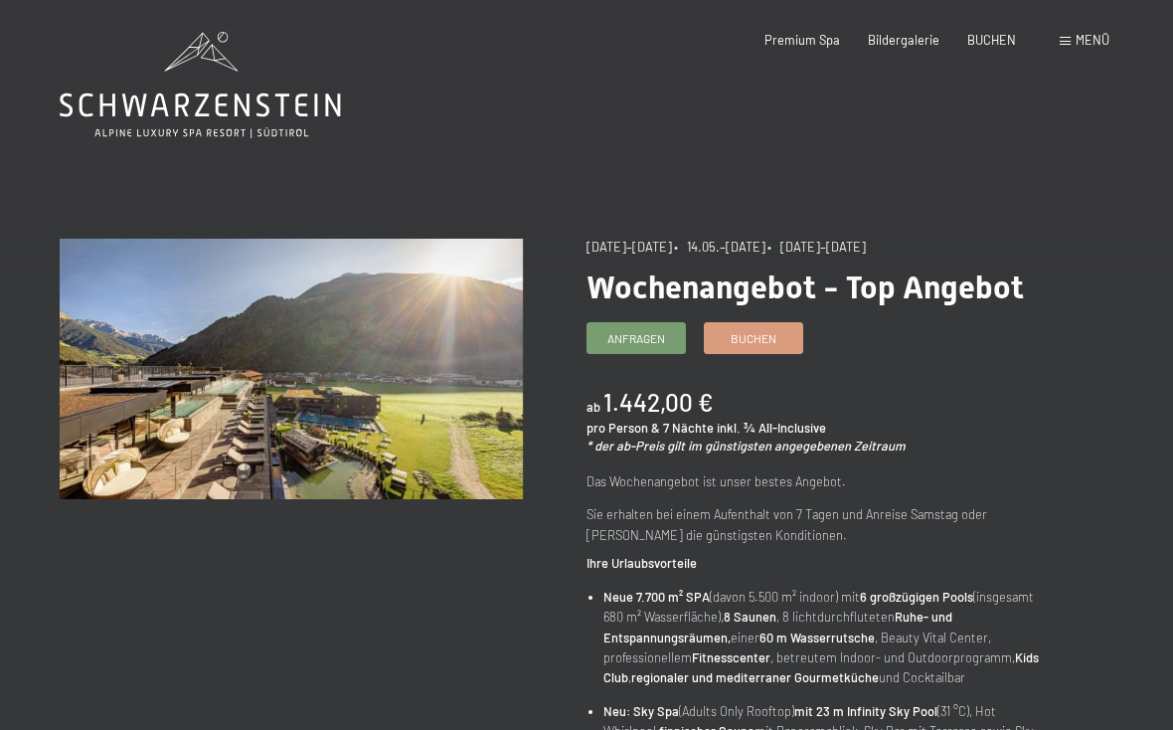
click at [632, 333] on span "Anfragen" at bounding box center [636, 338] width 58 height 17
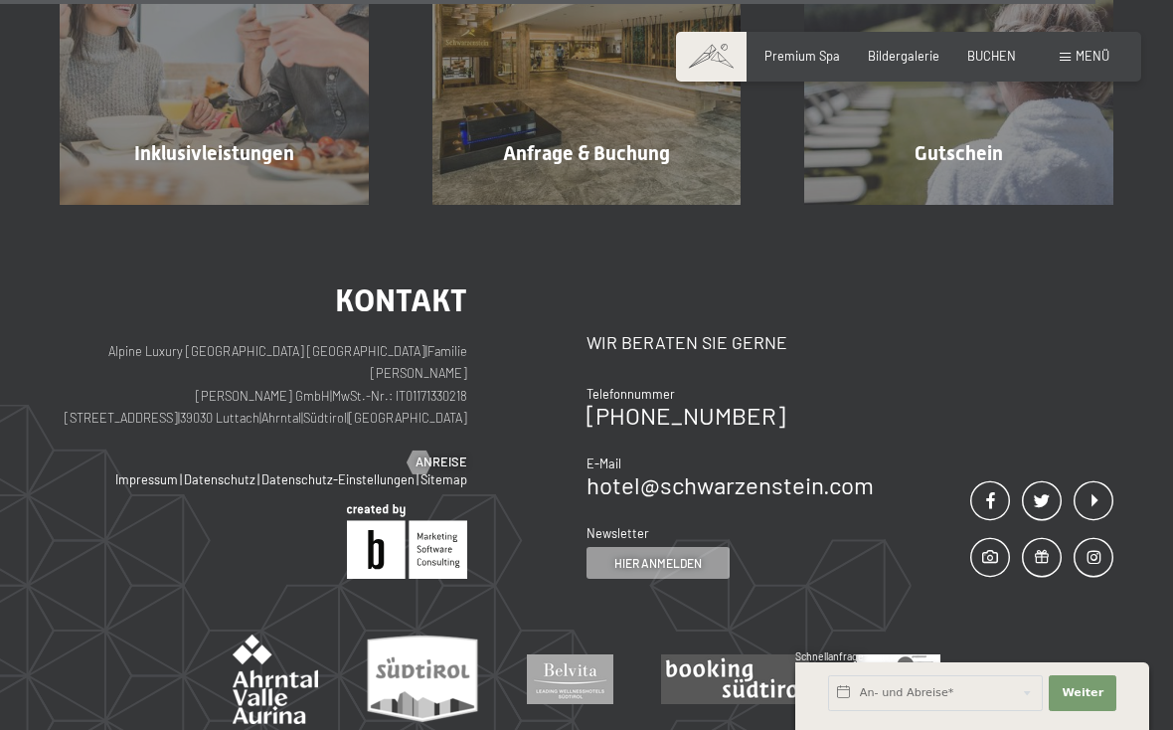
scroll to position [1742, 0]
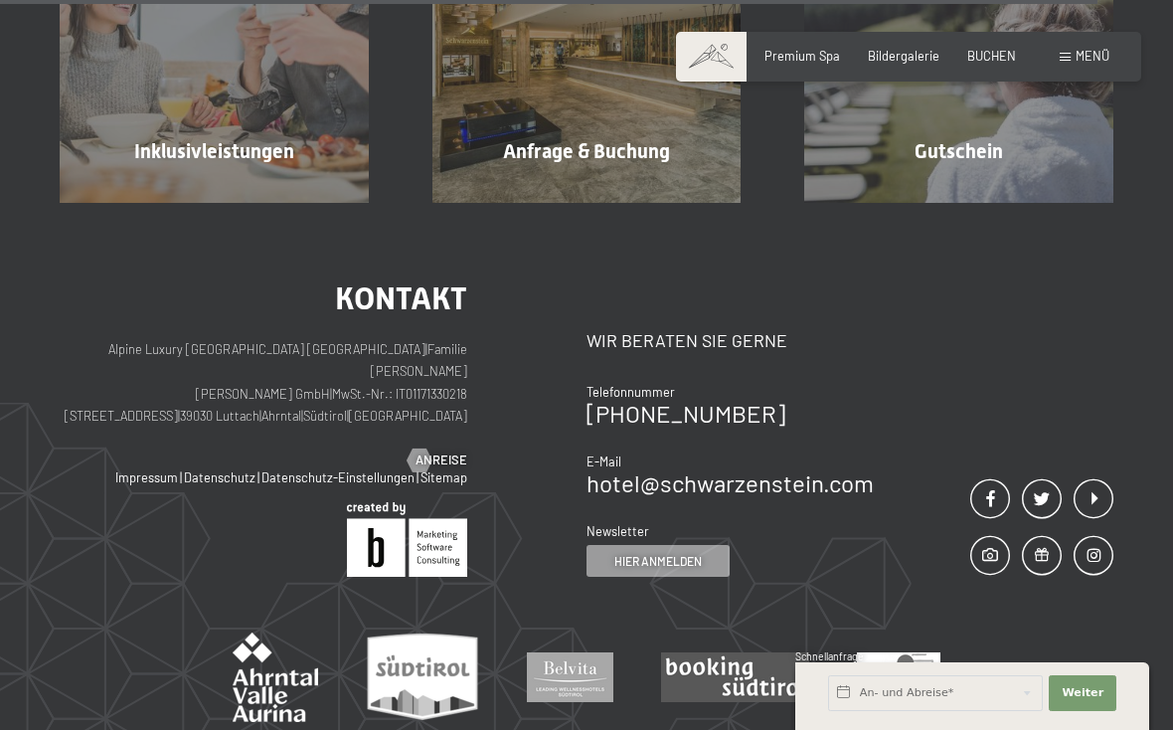
click at [683, 553] on span "Hier anmelden" at bounding box center [657, 561] width 87 height 17
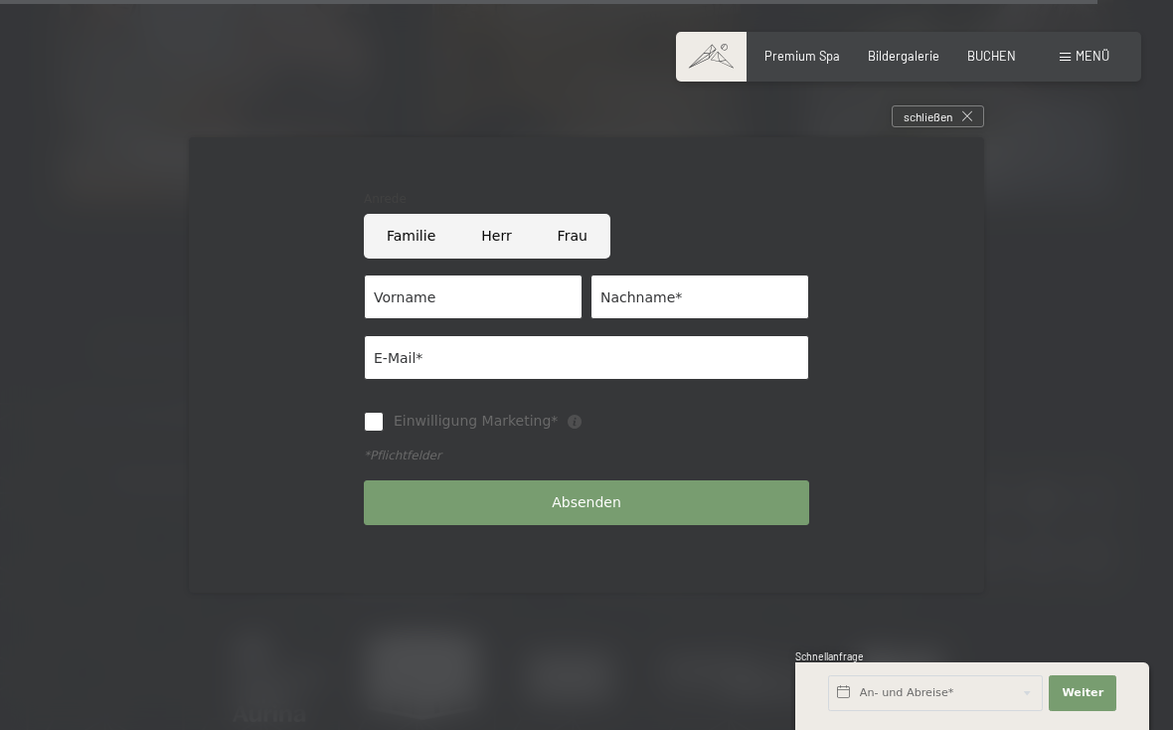
click at [558, 250] on input "Frau" at bounding box center [573, 236] width 76 height 45
radio input "true"
click at [472, 315] on input "Vorname" at bounding box center [473, 296] width 219 height 45
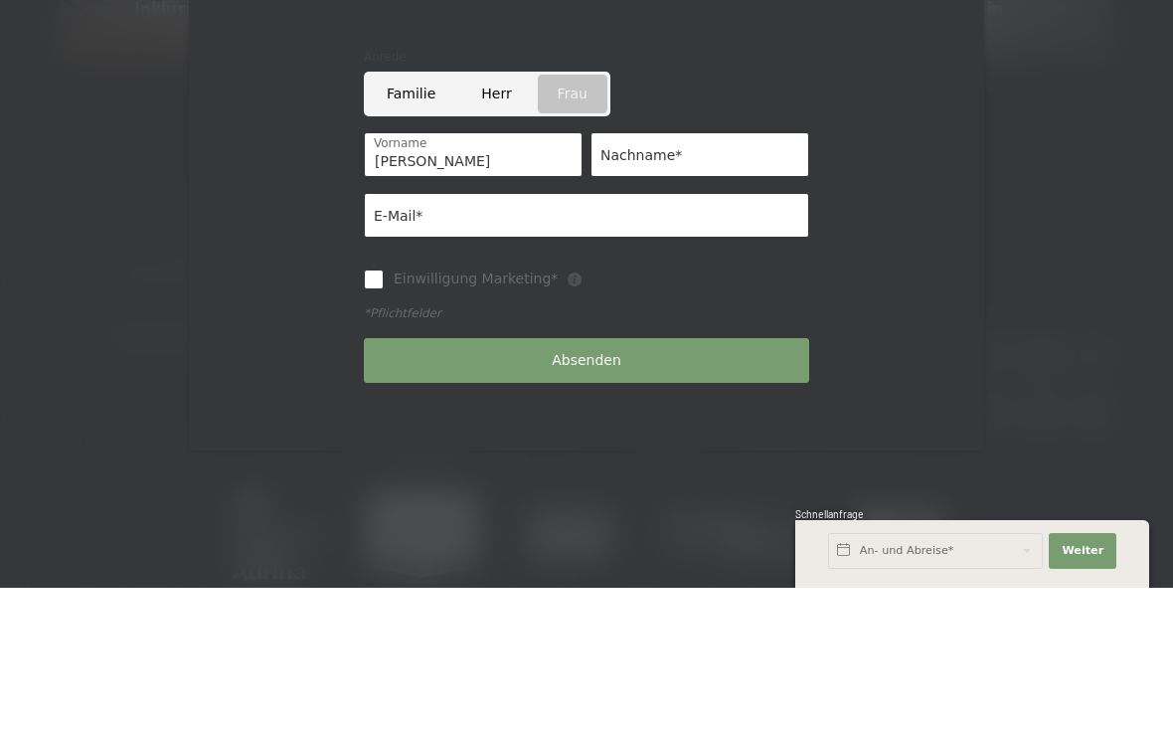
type input "Doris"
click at [670, 274] on input "Nachname*" at bounding box center [700, 296] width 219 height 45
type input "Reindl"
click at [461, 335] on input "E-Mail*" at bounding box center [586, 357] width 445 height 45
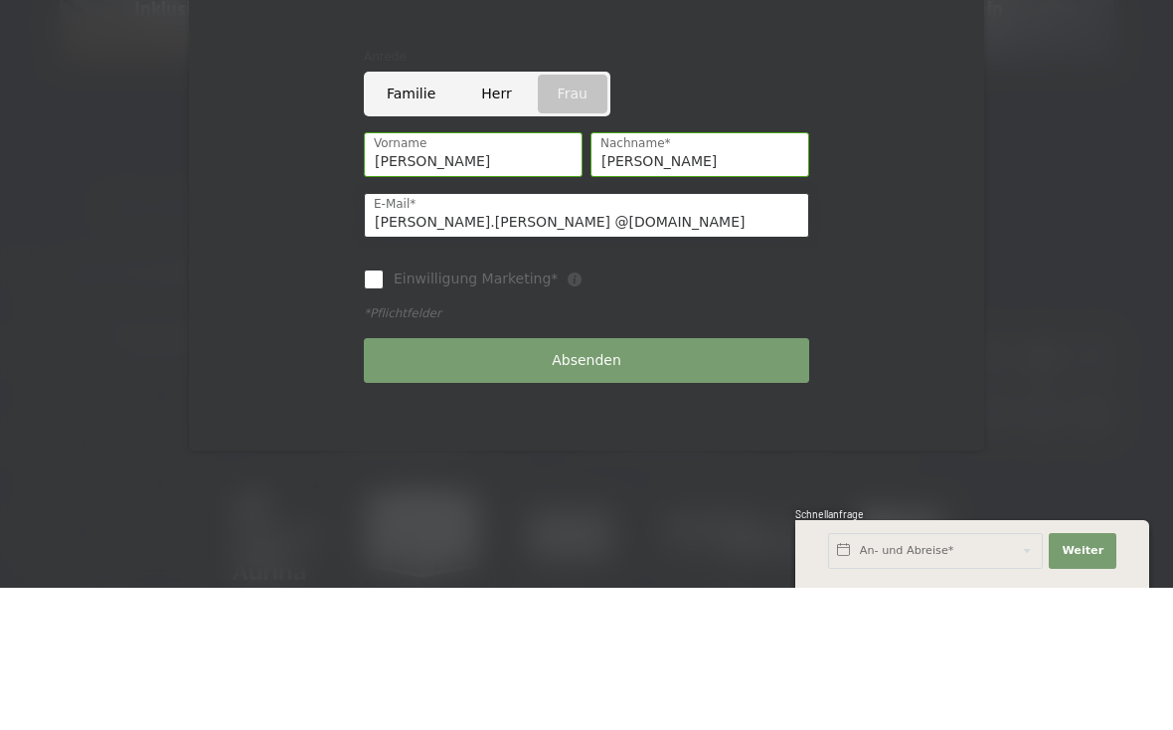
type input "reindl.doris @gmx.at"
click at [370, 412] on input "Einwilligung Marketing*" at bounding box center [374, 422] width 20 height 20
checkbox input "true"
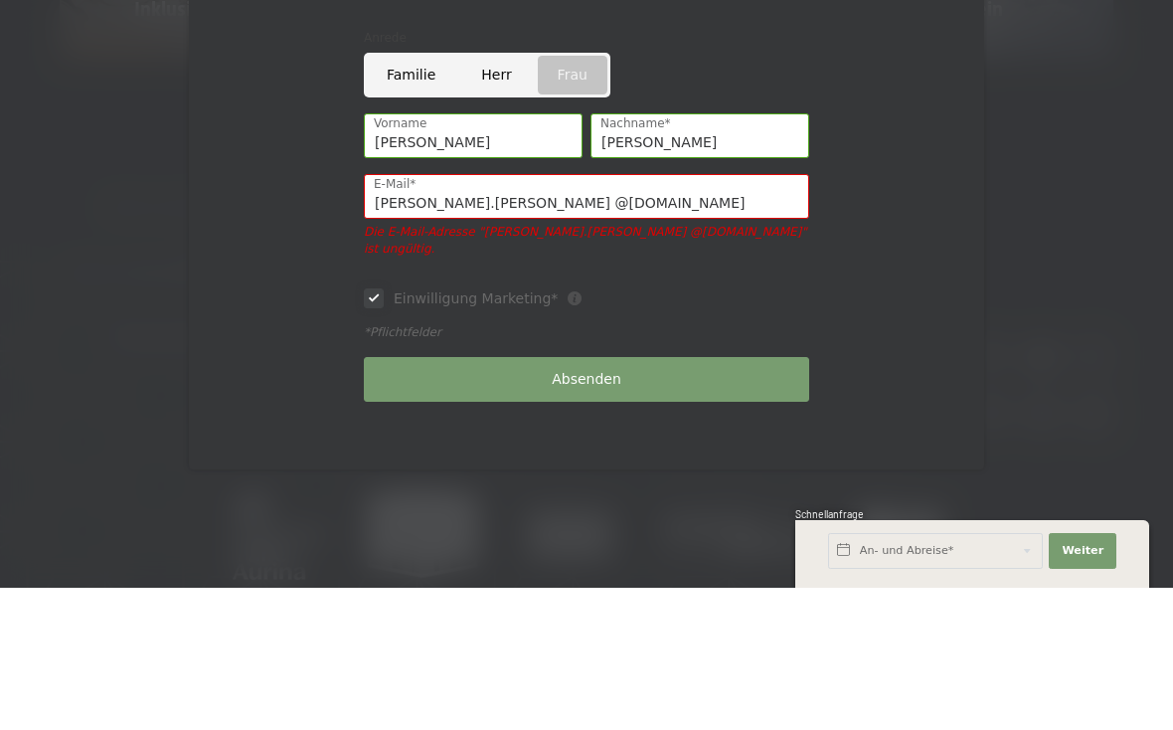
scroll to position [1862, 0]
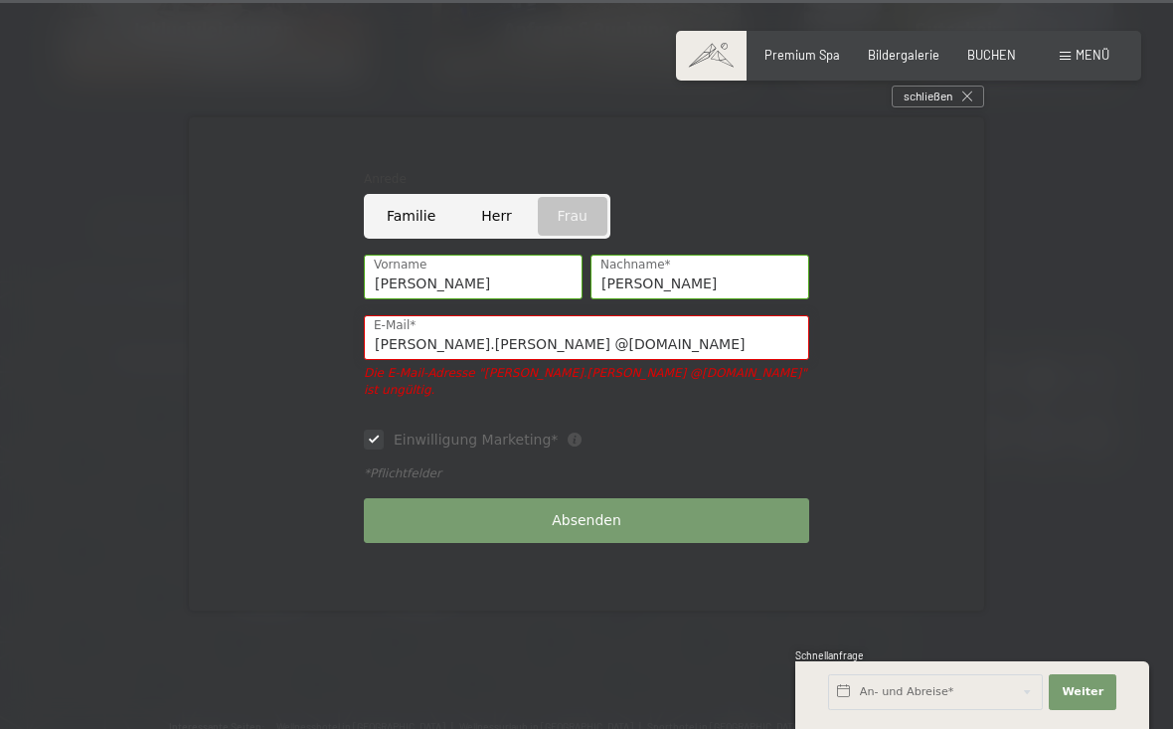
click at [576, 361] on input "reindl.doris @gmx.at" at bounding box center [586, 338] width 445 height 45
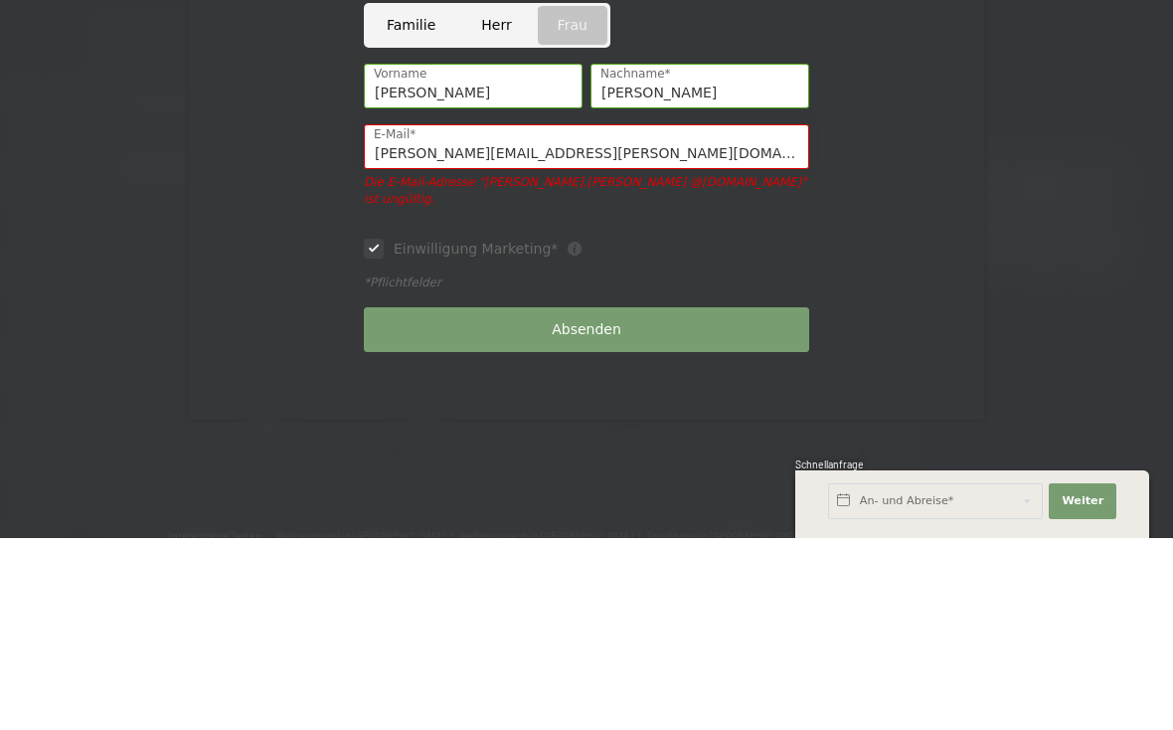
type input "reindl.doris@gmx.at"
click at [592, 491] on div "Absenden" at bounding box center [586, 521] width 453 height 61
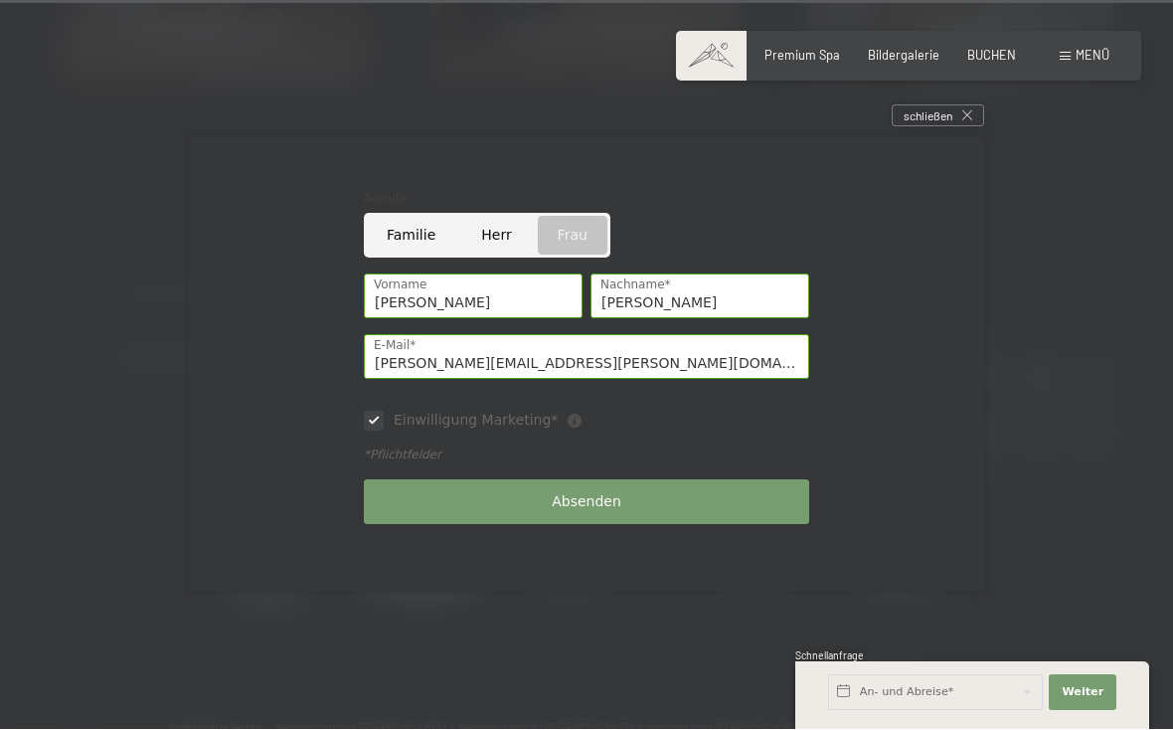
click at [642, 512] on button "Absenden" at bounding box center [586, 502] width 445 height 45
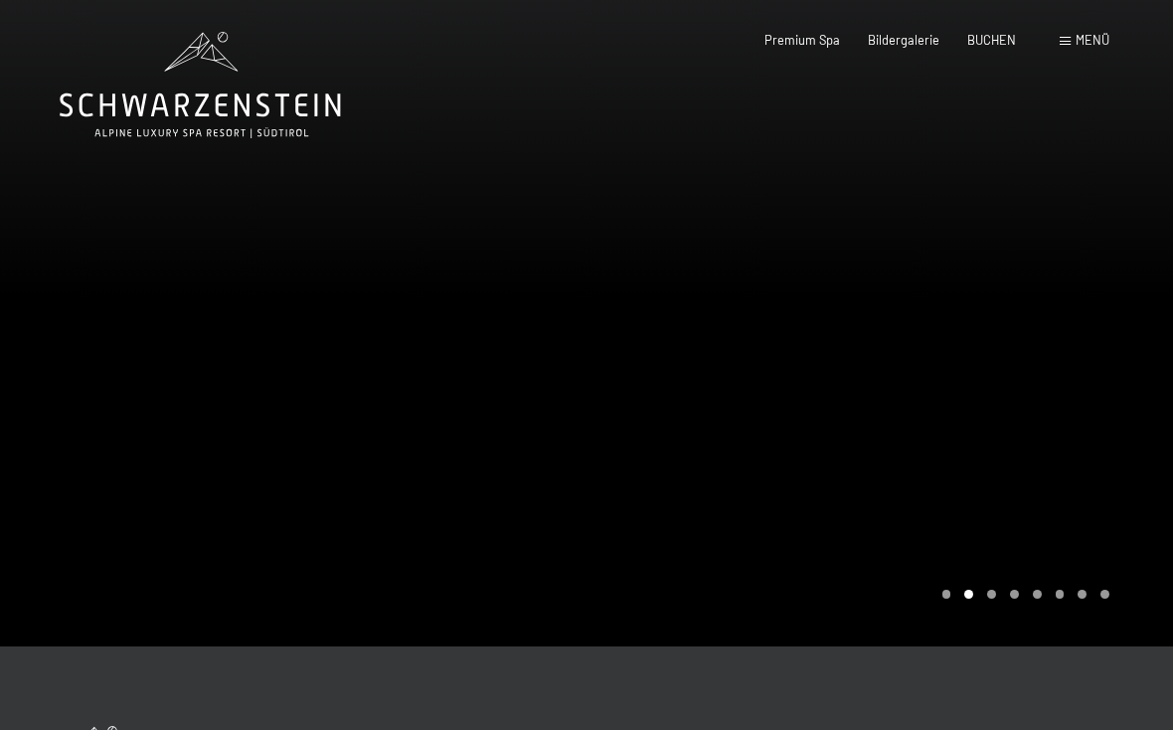
click at [1065, 43] on span at bounding box center [1065, 41] width 11 height 9
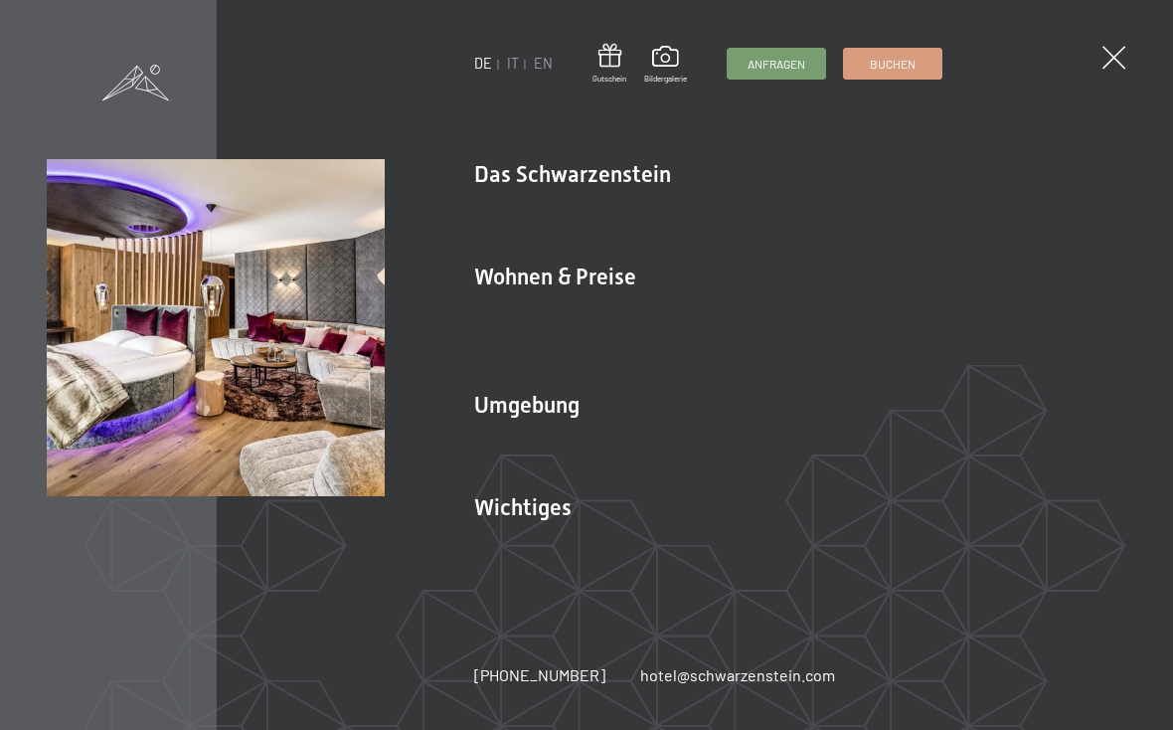
click at [677, 305] on link "Zimmer & Preise" at bounding box center [684, 310] width 115 height 19
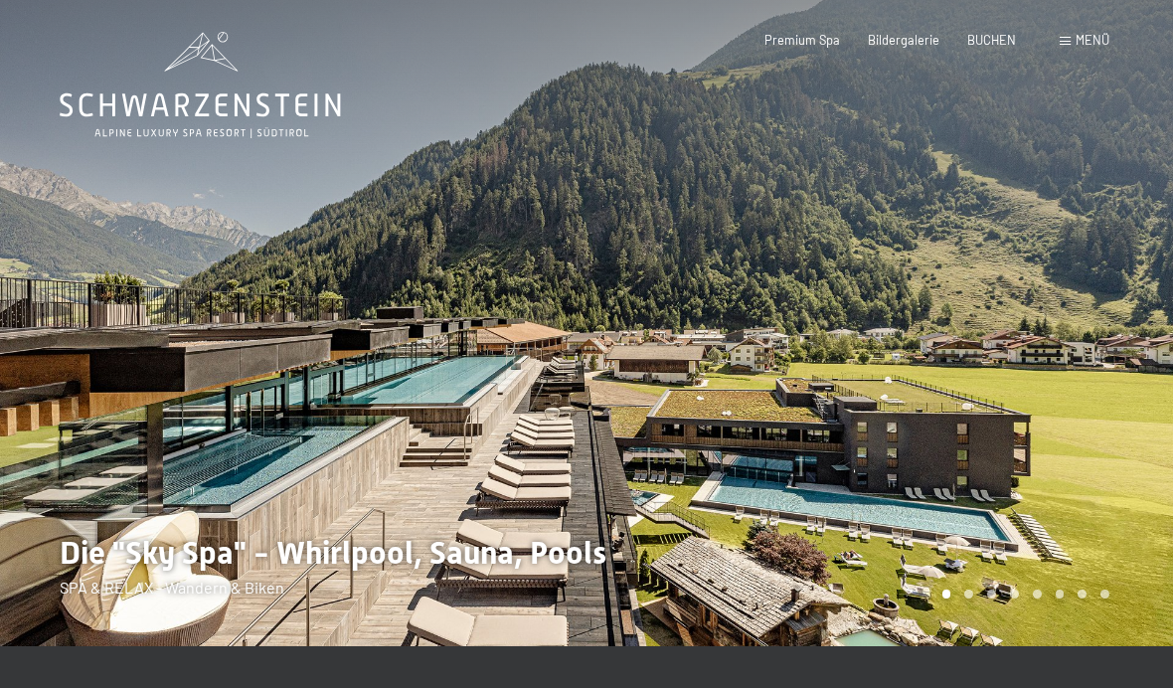
click at [1076, 41] on span "Menü" at bounding box center [1093, 40] width 34 height 16
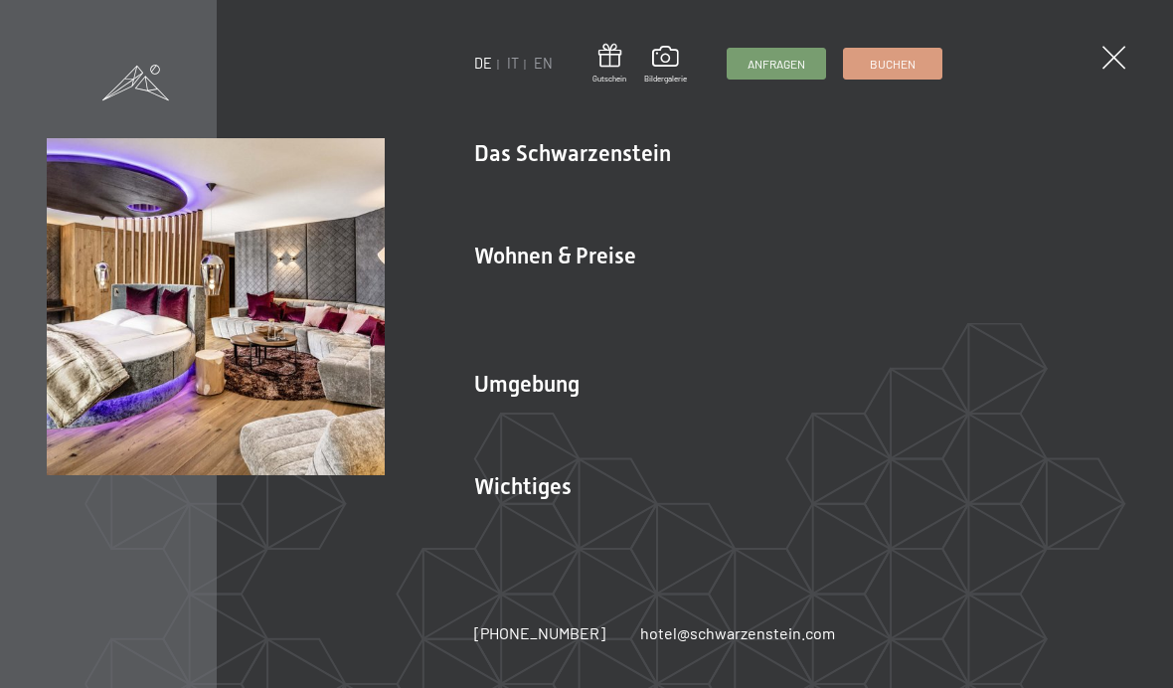
click at [788, 276] on div "Inklusivleistungen Zimmer & Preise Liste Angebote Liste Familienpreise Spa Anwe…" at bounding box center [800, 312] width 652 height 82
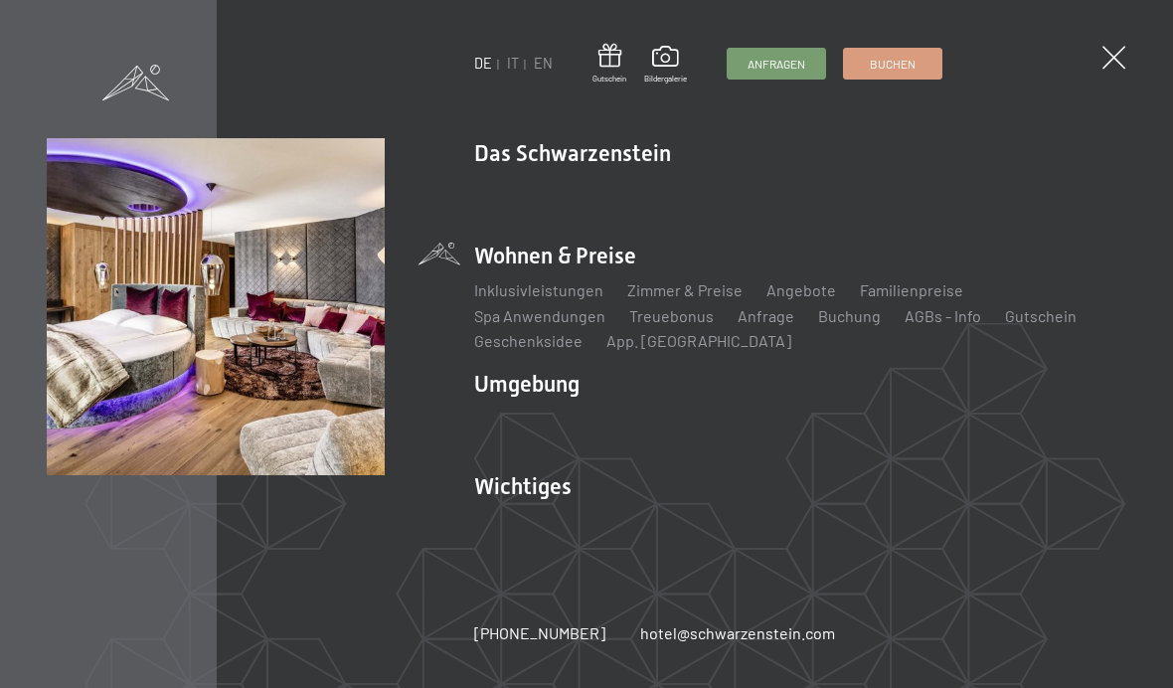
click at [793, 293] on link "Angebote" at bounding box center [801, 289] width 70 height 19
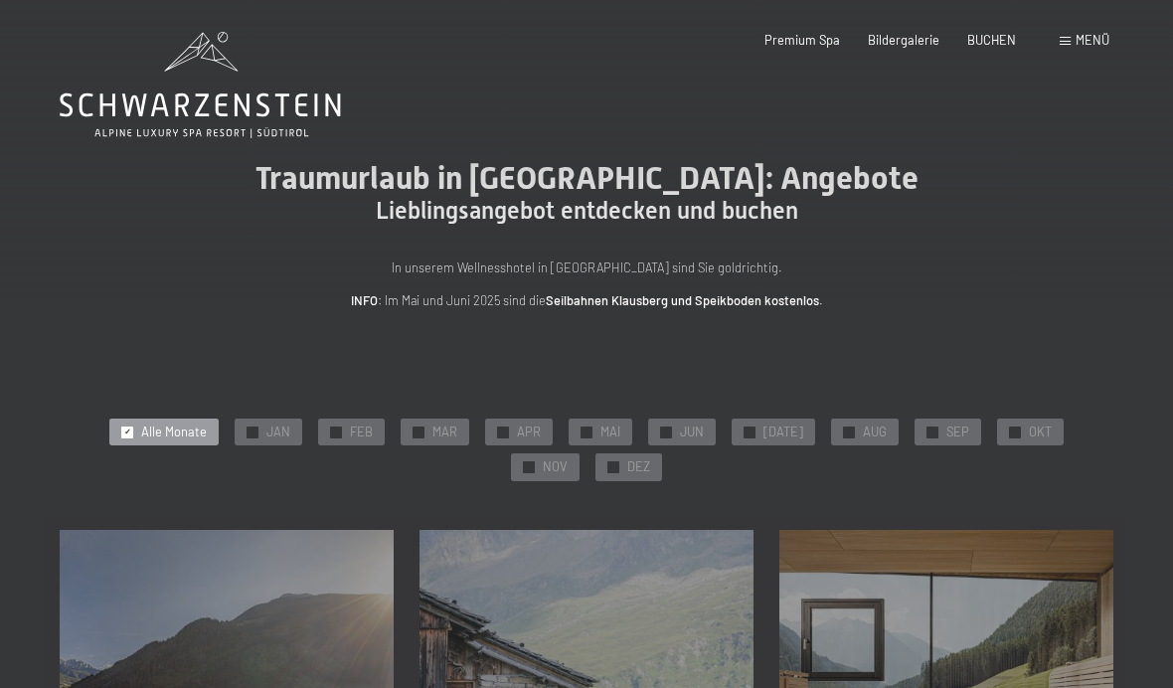
click at [680, 432] on span "JUN" at bounding box center [692, 433] width 24 height 18
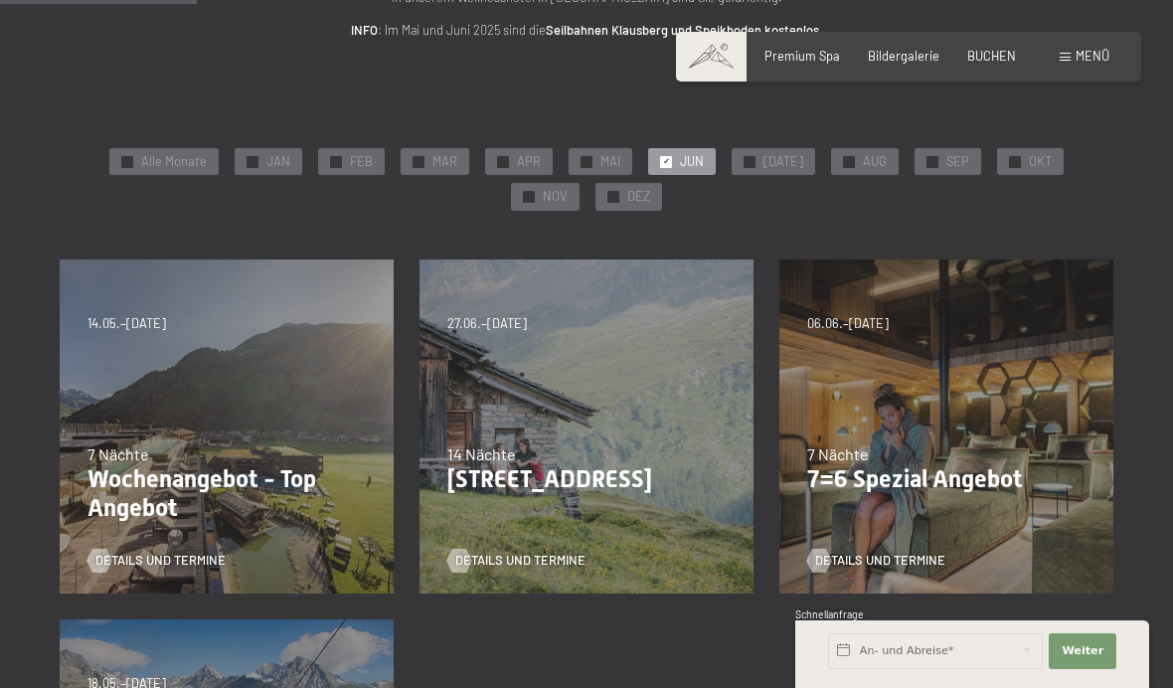
scroll to position [273, 0]
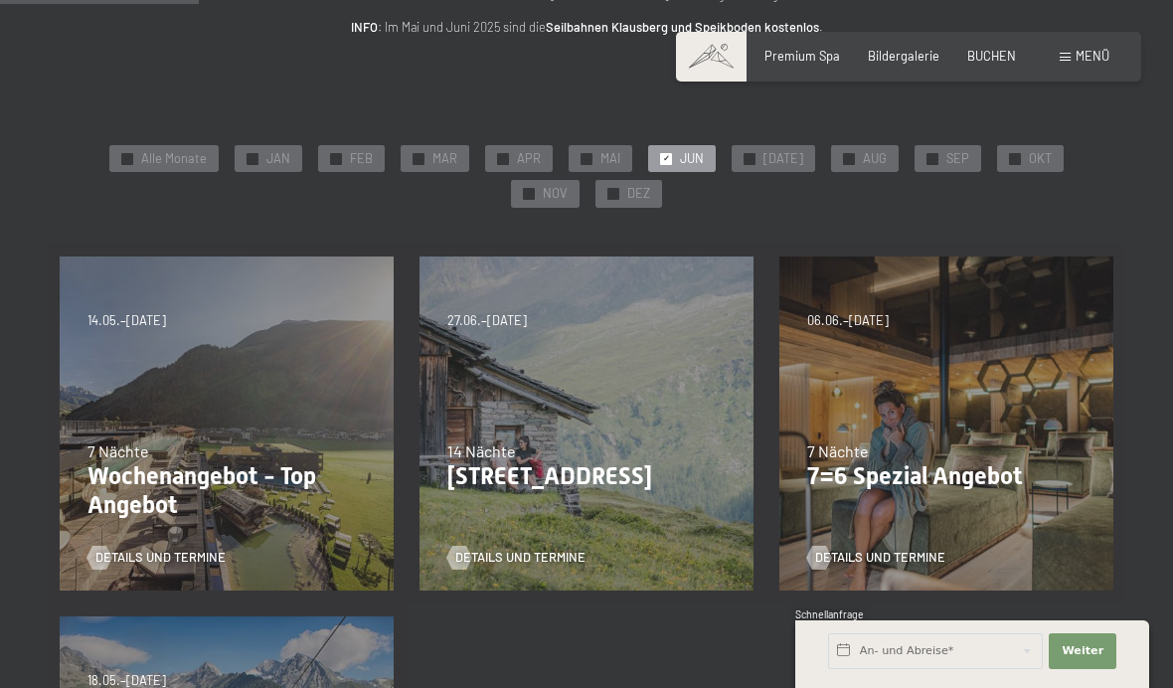
click at [938, 549] on span "Details und Termine" at bounding box center [880, 558] width 130 height 18
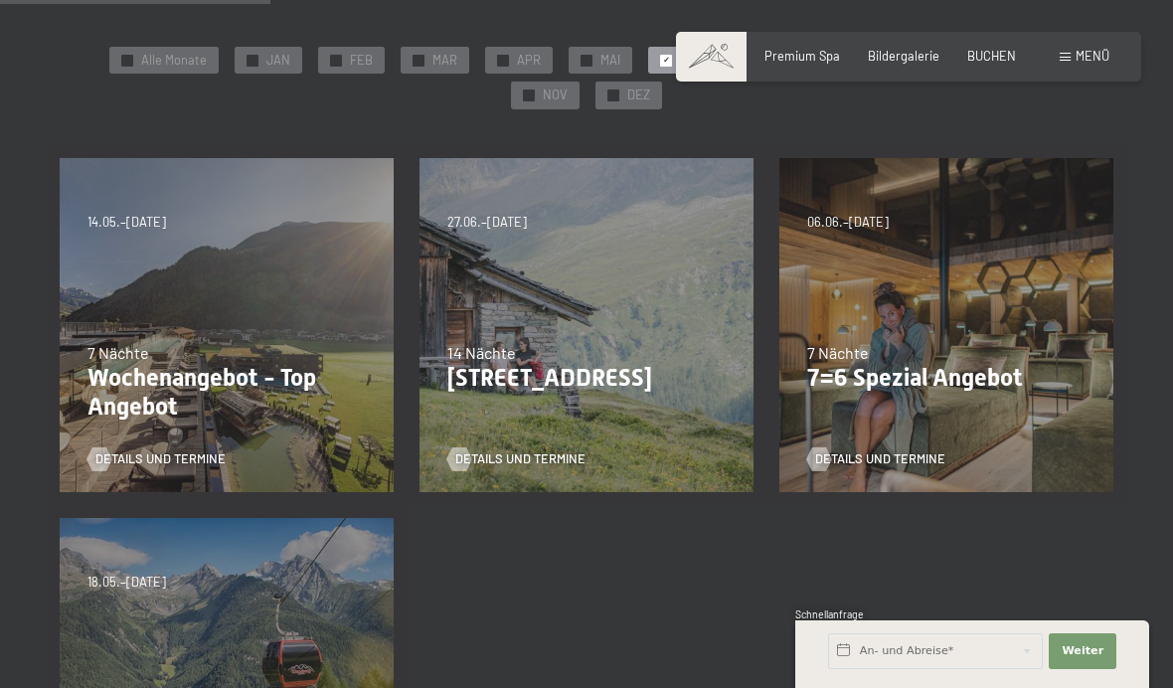
scroll to position [371, 0]
click at [922, 452] on span "Details und Termine" at bounding box center [880, 460] width 130 height 18
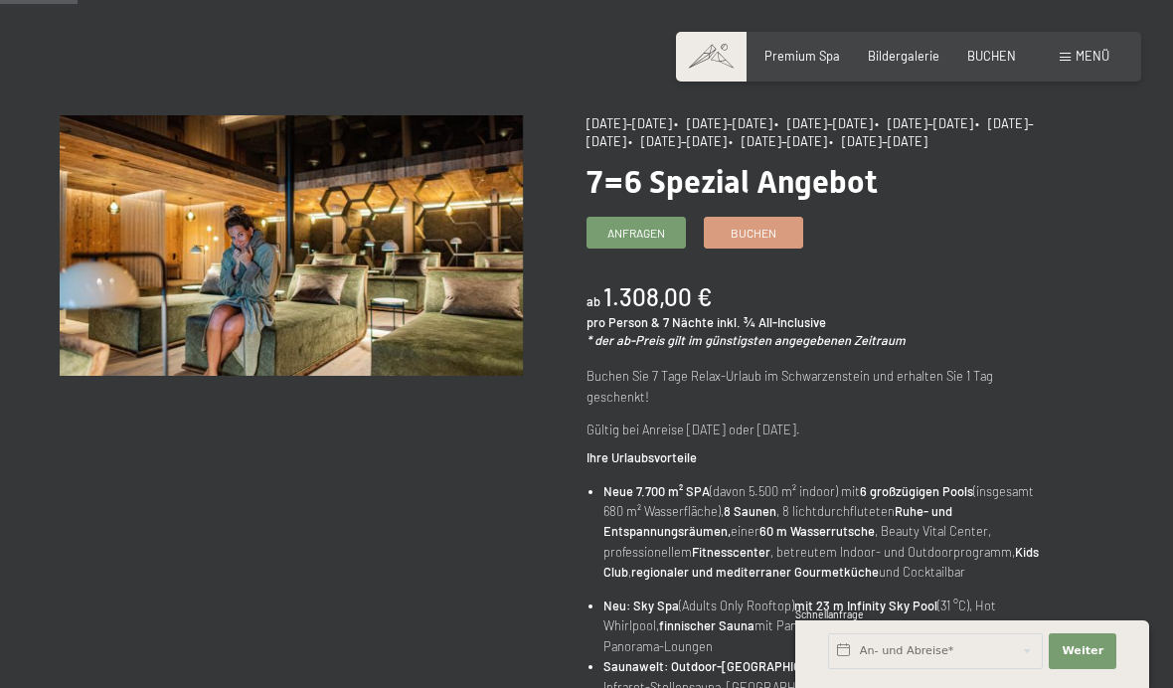
scroll to position [122, 0]
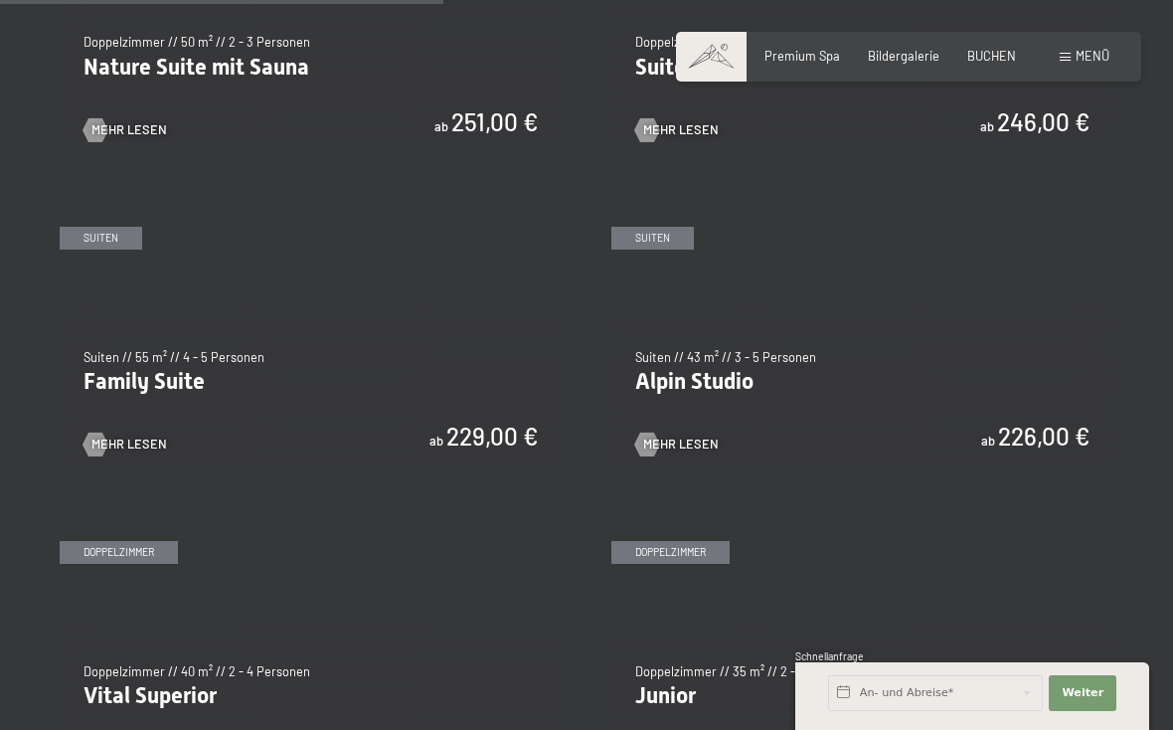
scroll to position [1809, 0]
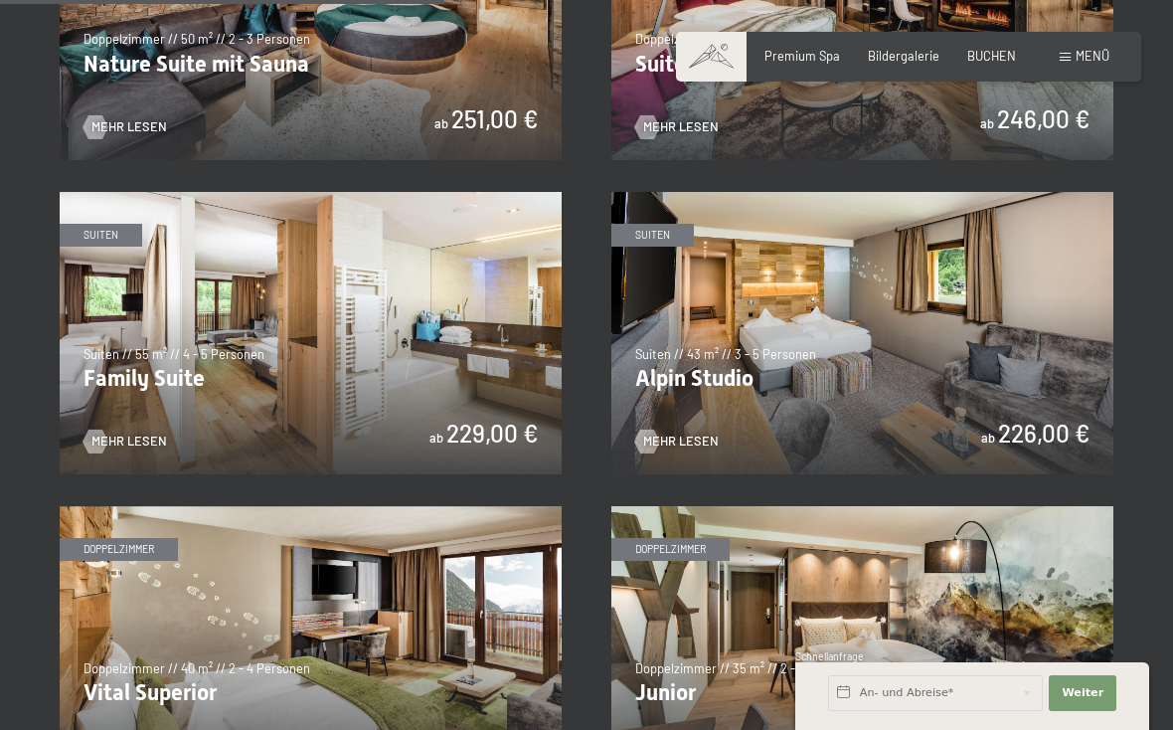
click at [864, 359] on img at bounding box center [862, 333] width 502 height 282
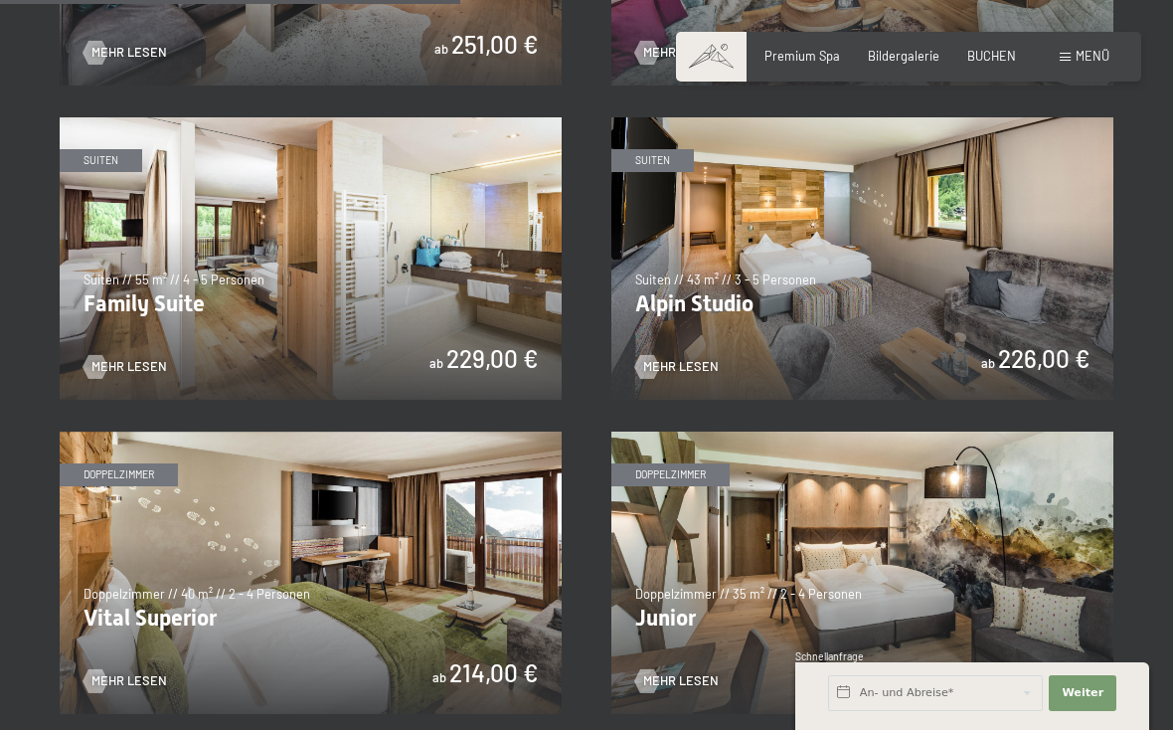
scroll to position [1889, 0]
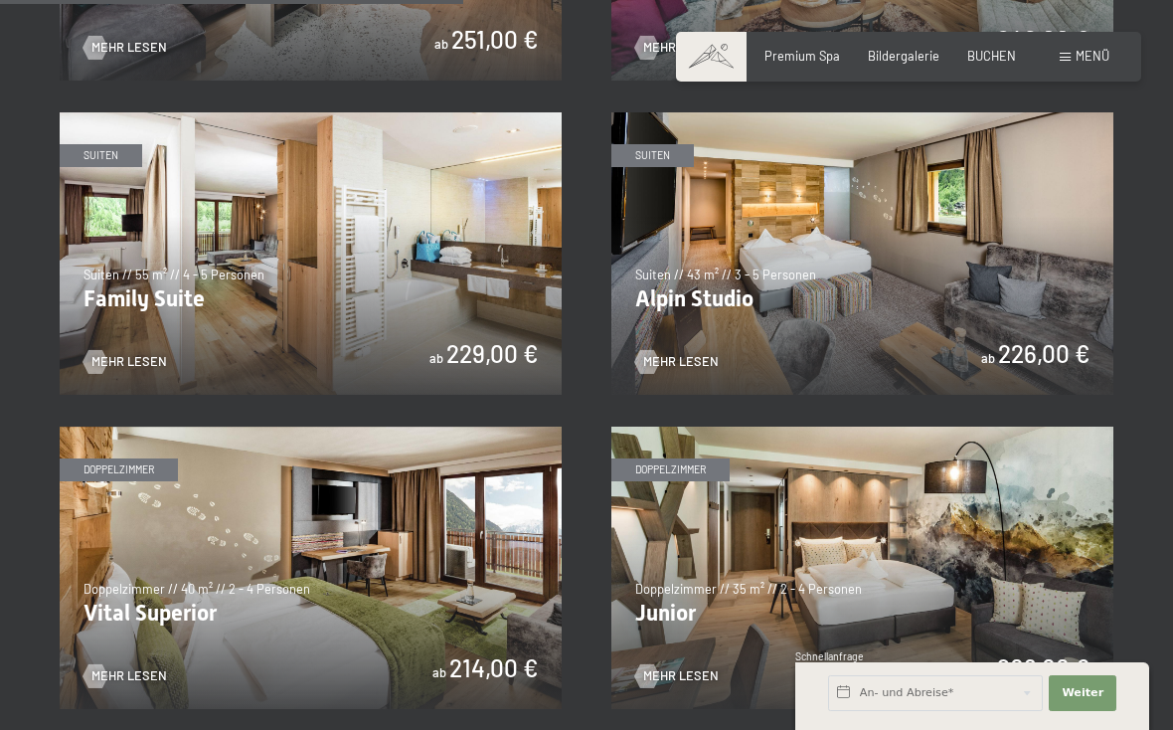
click at [368, 578] on img at bounding box center [311, 567] width 502 height 282
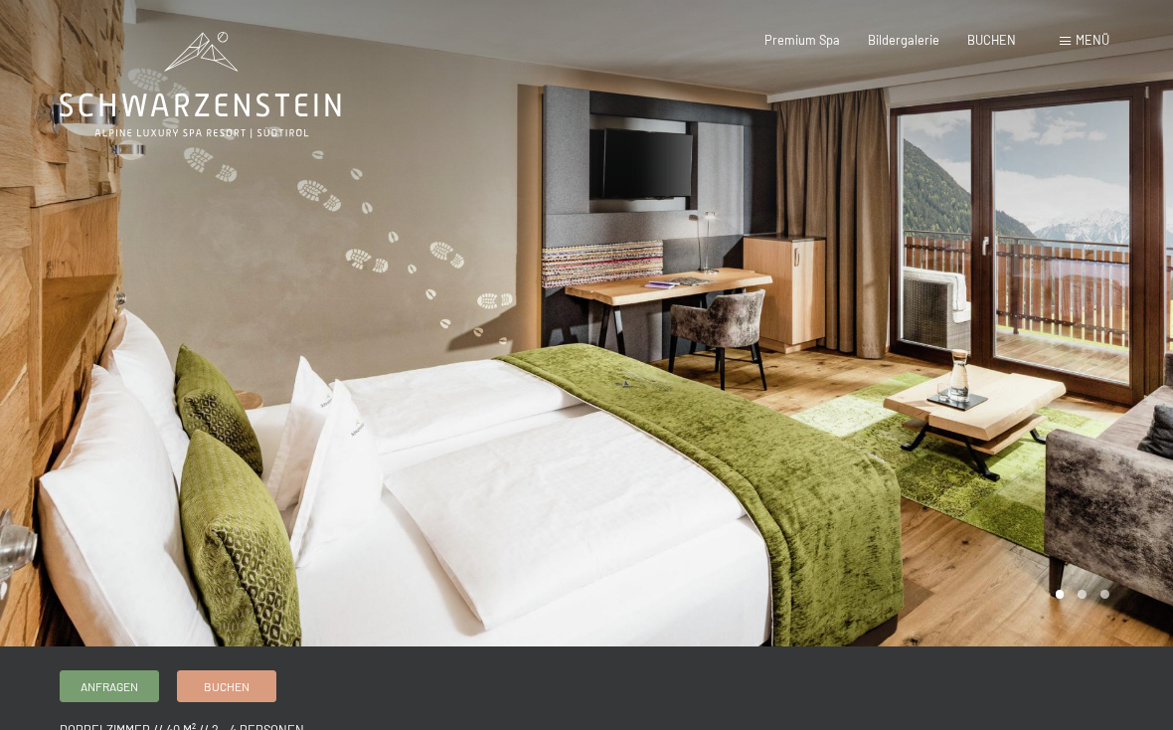
click at [1081, 590] on div at bounding box center [880, 323] width 587 height 646
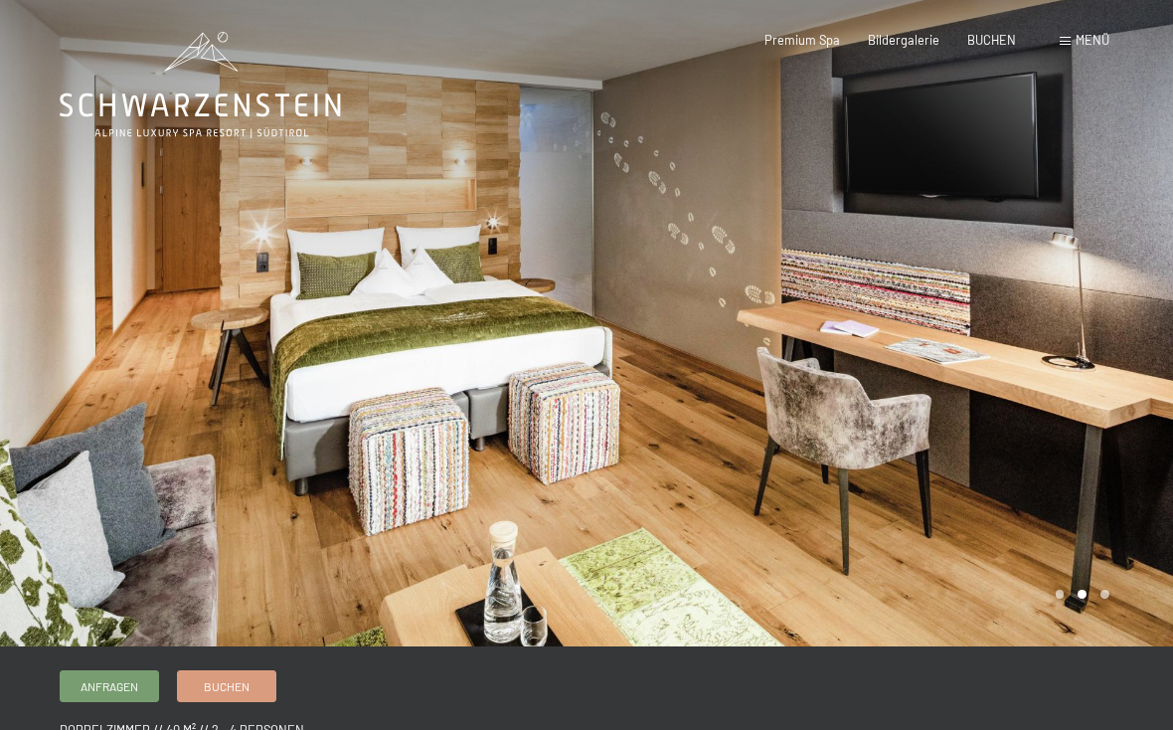
click at [1114, 590] on div at bounding box center [880, 323] width 587 height 646
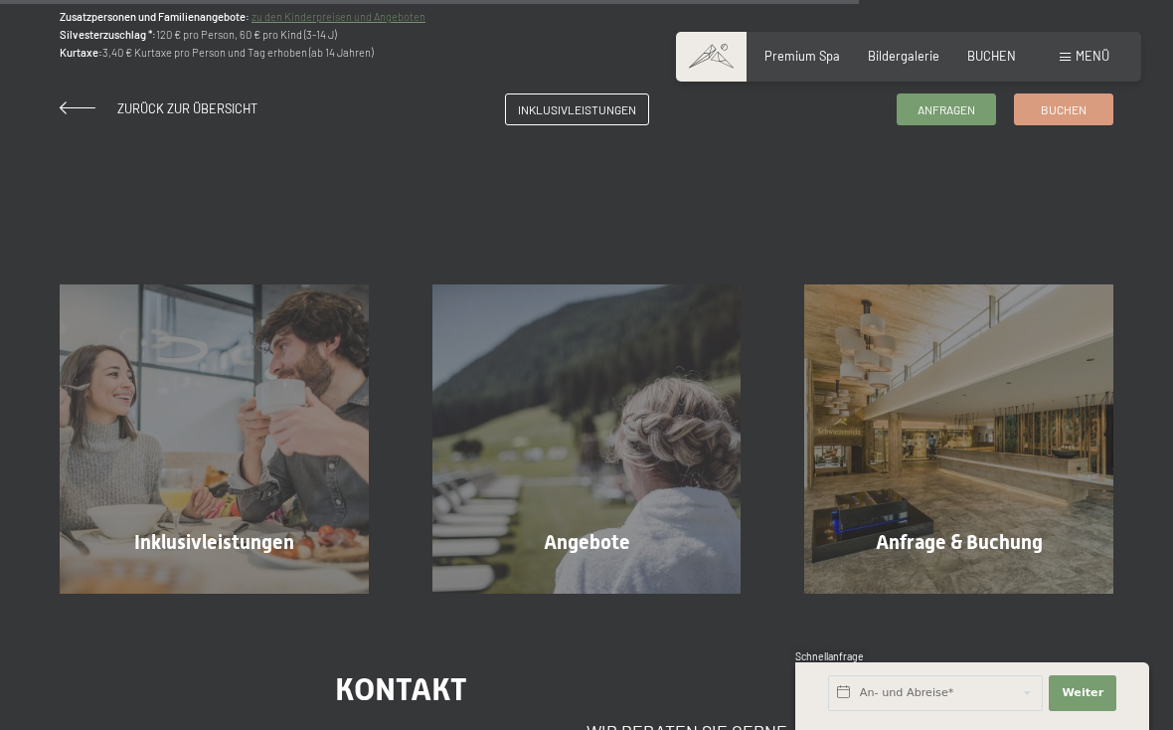
scroll to position [1610, 0]
